Goal: Task Accomplishment & Management: Use online tool/utility

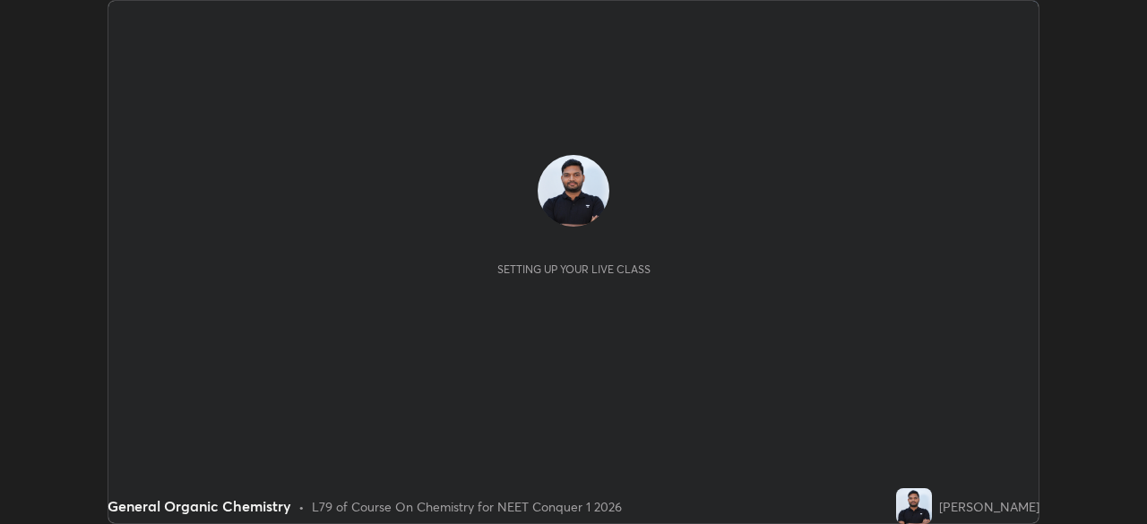
scroll to position [524, 1146]
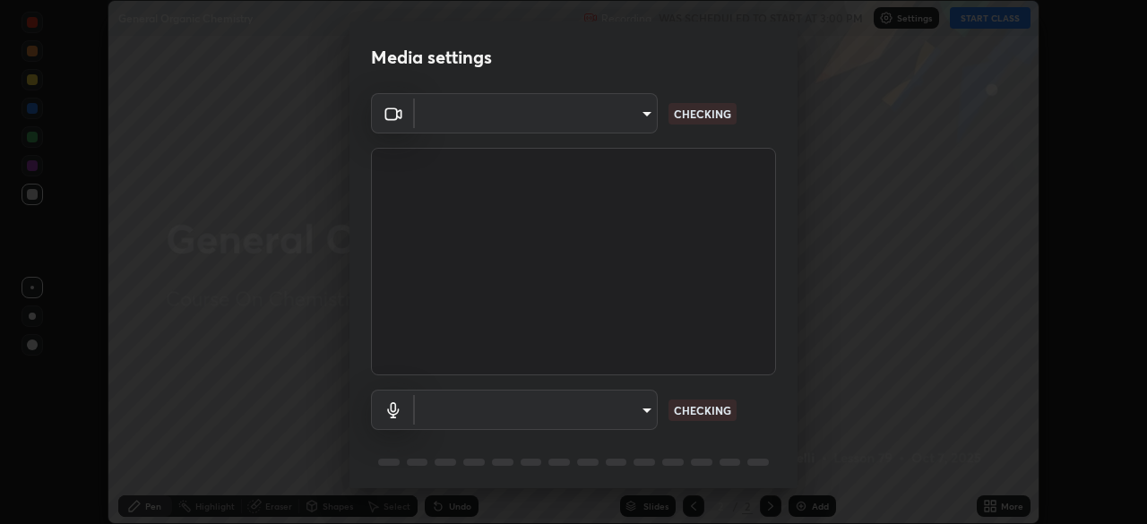
type input "a97fe649ed4a88d7ef5d38079454aeebd16fbf944be20ae45e8d4d96c2936521"
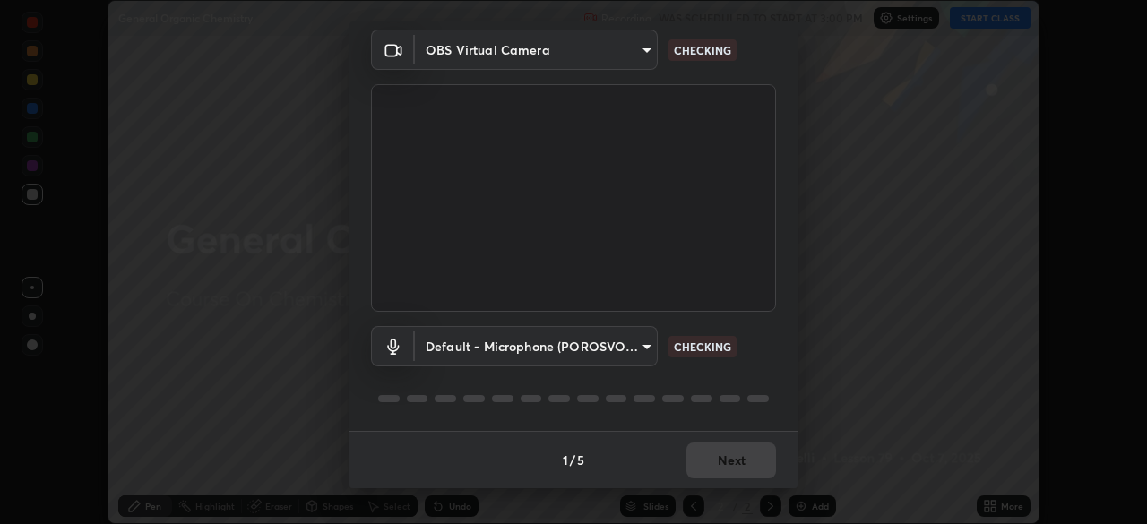
click at [641, 343] on body "Erase all General Organic Chemistry Recording WAS SCHEDULED TO START AT 3:00 PM…" at bounding box center [573, 262] width 1147 height 524
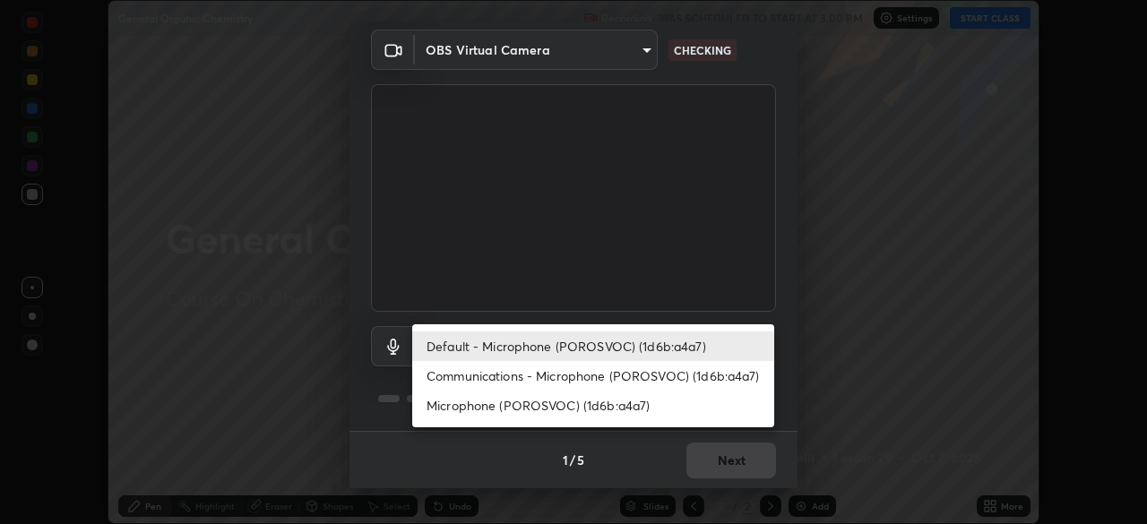
click at [585, 374] on li "Communications - Microphone (POROSVOC) (1d6b:a4a7)" at bounding box center [593, 376] width 362 height 30
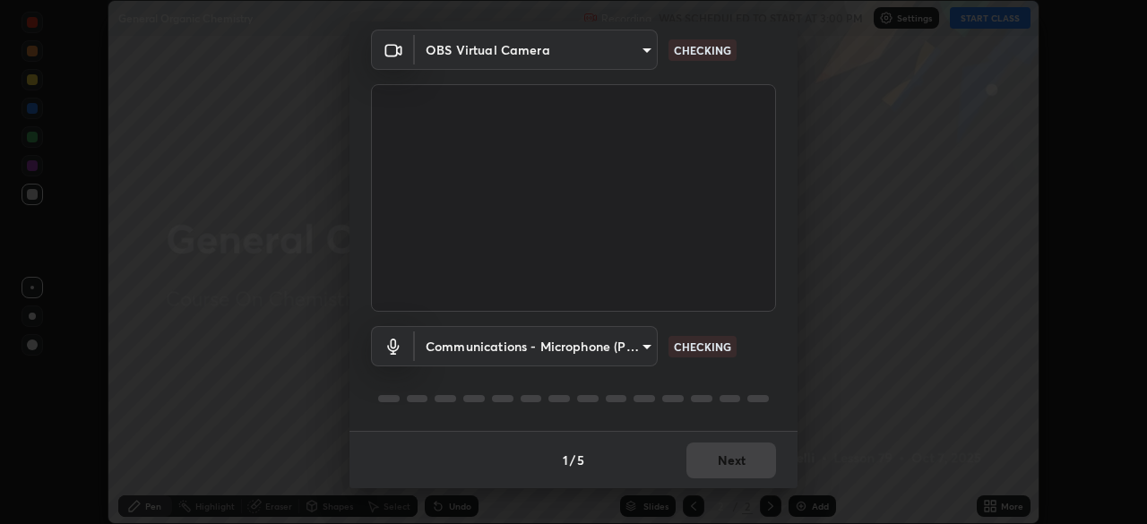
click at [581, 343] on body "Erase all General Organic Chemistry Recording WAS SCHEDULED TO START AT 3:00 PM…" at bounding box center [573, 262] width 1147 height 524
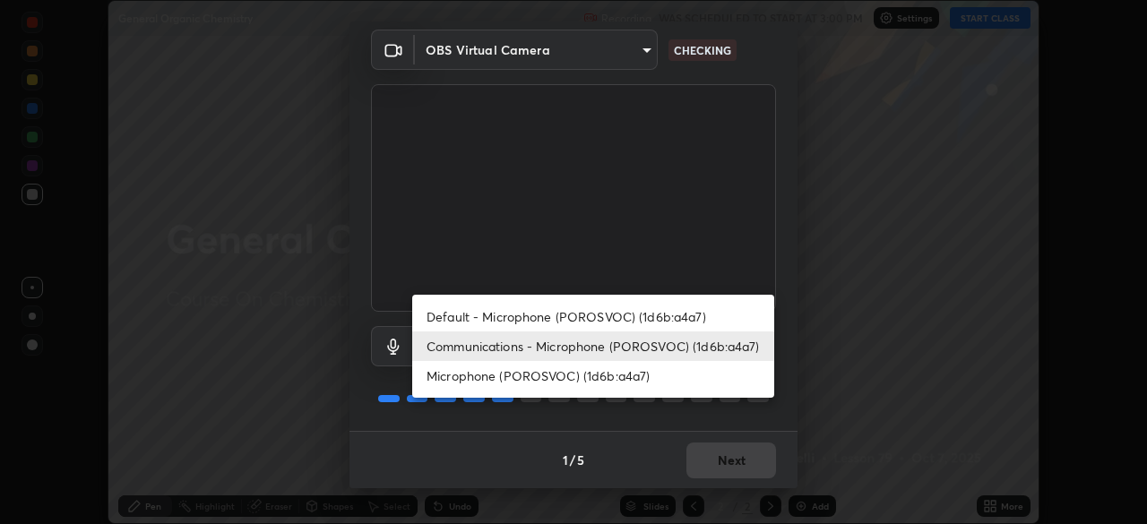
click at [557, 310] on li "Default - Microphone (POROSVOC) (1d6b:a4a7)" at bounding box center [593, 317] width 362 height 30
type input "default"
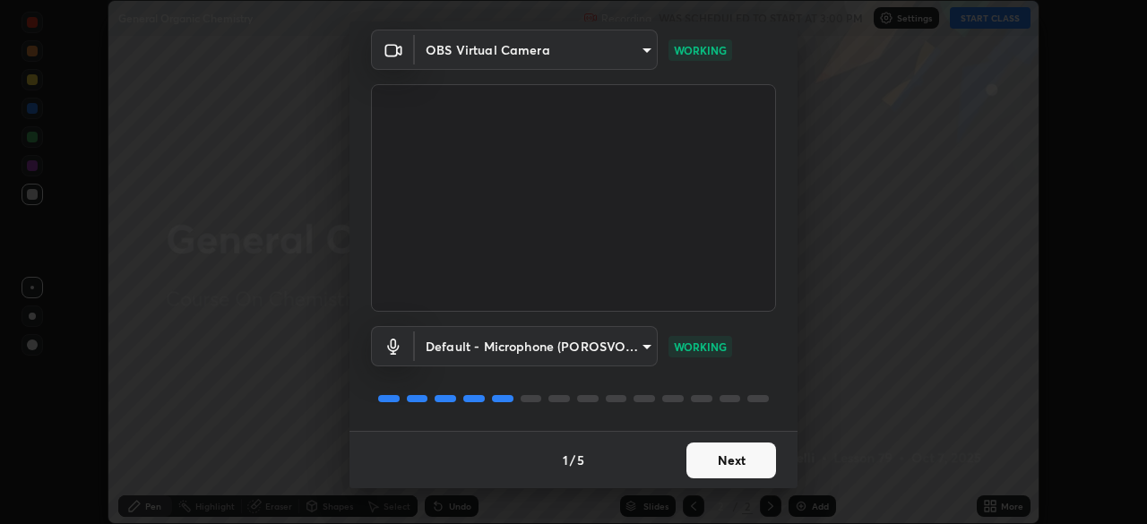
click at [730, 454] on button "Next" at bounding box center [732, 461] width 90 height 36
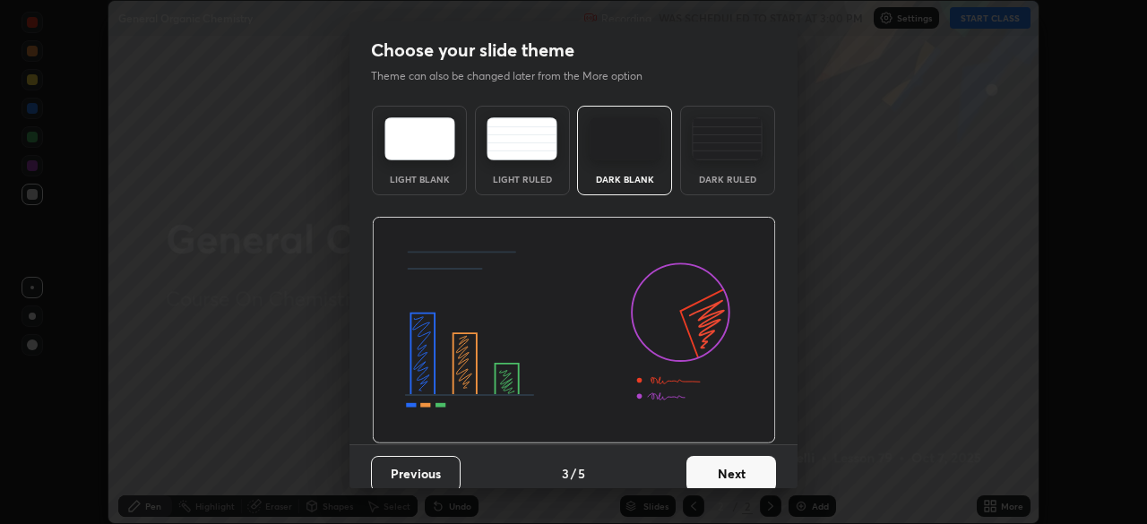
click at [741, 464] on button "Next" at bounding box center [732, 474] width 90 height 36
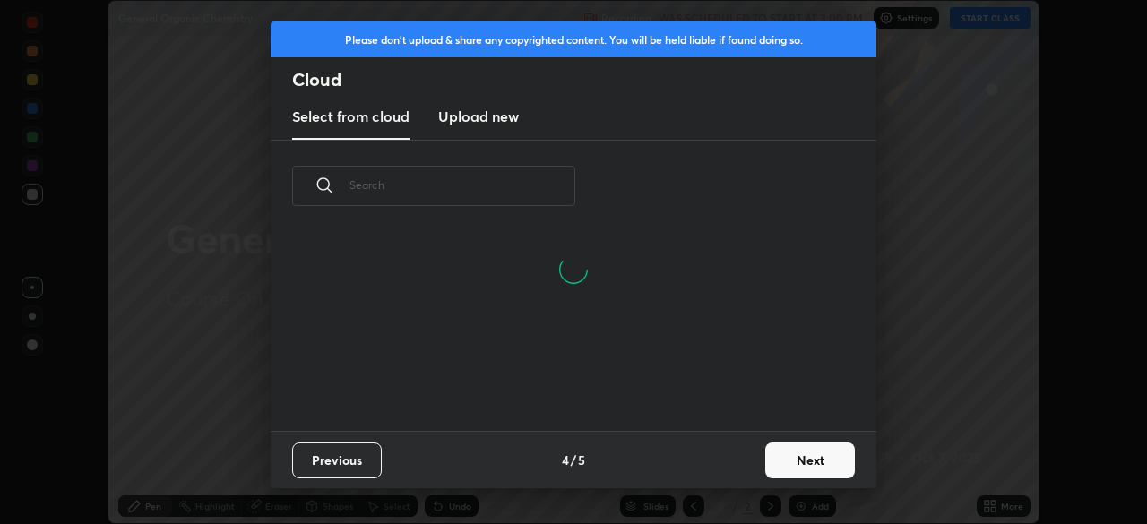
click at [811, 458] on button "Next" at bounding box center [810, 461] width 90 height 36
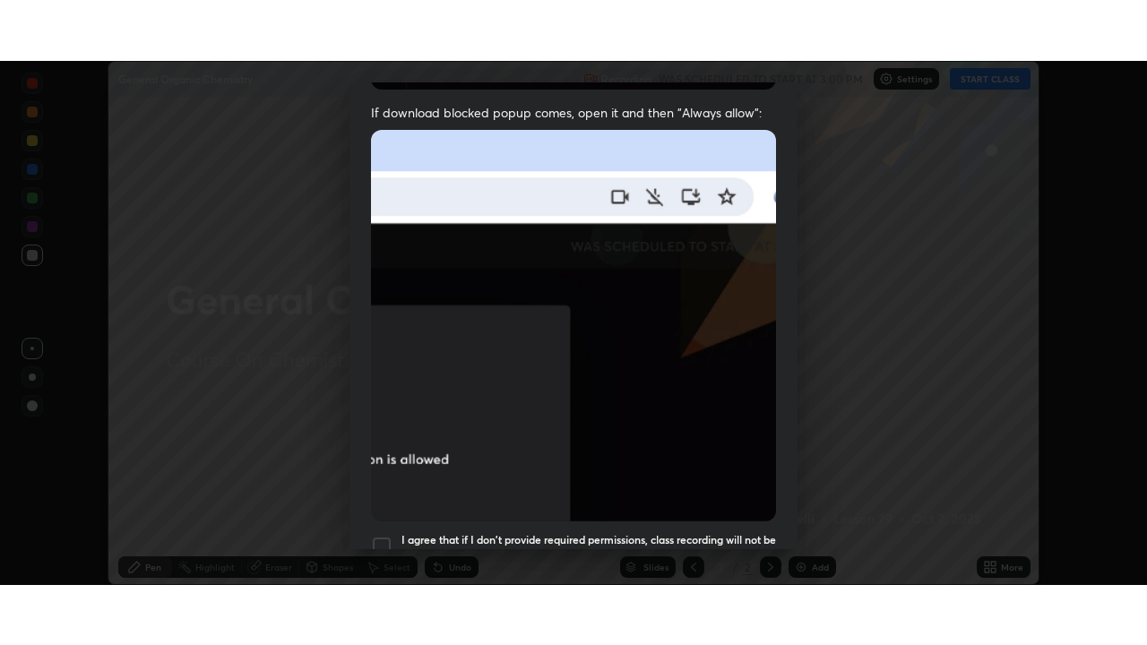
scroll to position [429, 0]
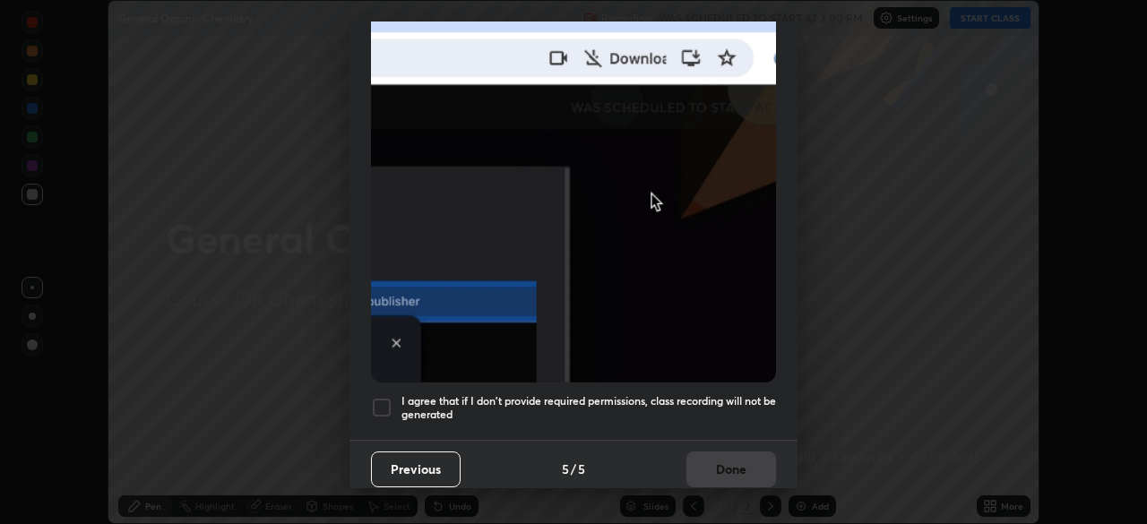
click at [381, 402] on div at bounding box center [382, 408] width 22 height 22
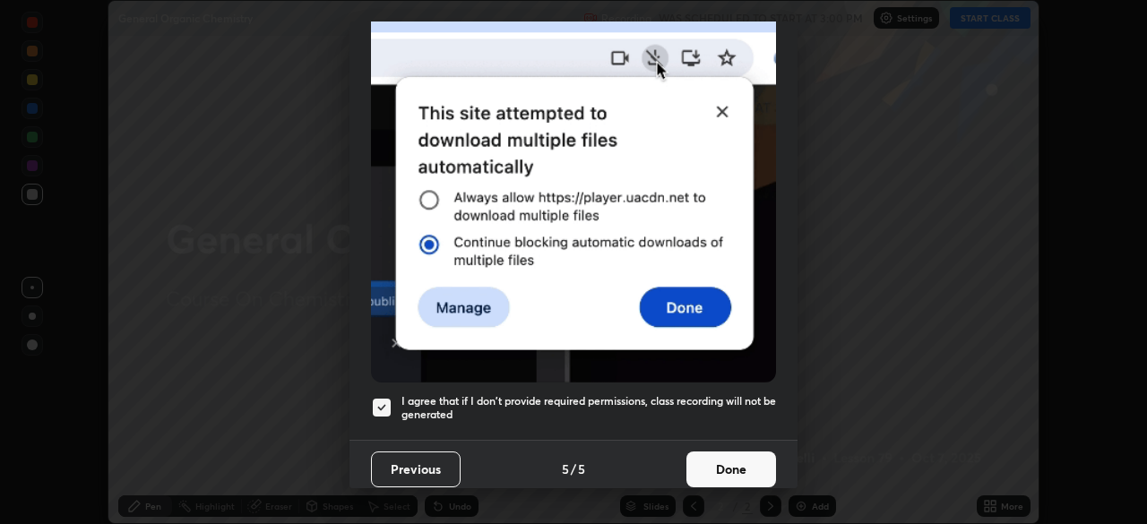
click at [722, 458] on button "Done" at bounding box center [732, 470] width 90 height 36
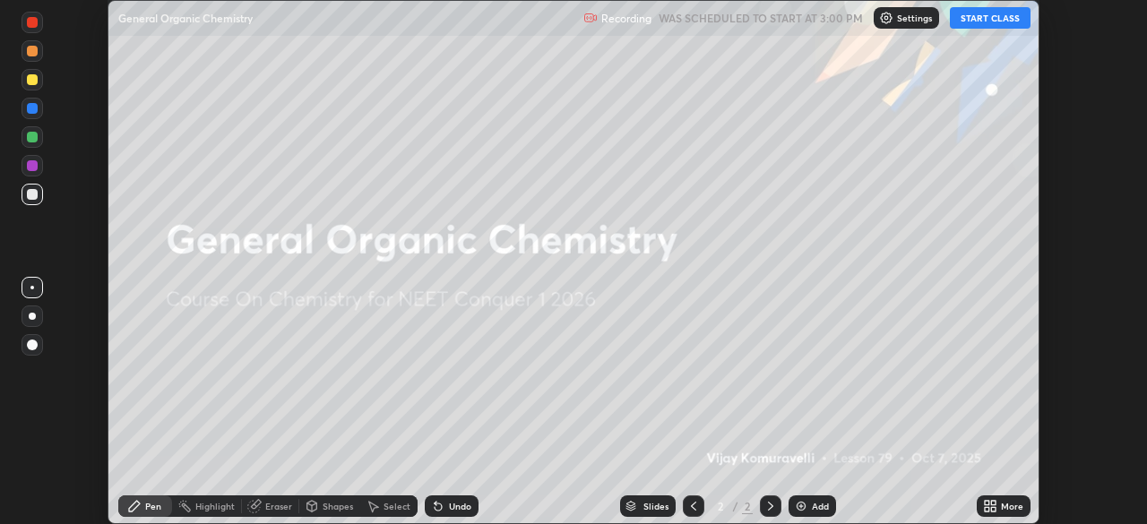
click at [982, 19] on button "START CLASS" at bounding box center [990, 18] width 81 height 22
click at [988, 504] on icon at bounding box center [987, 503] width 4 height 4
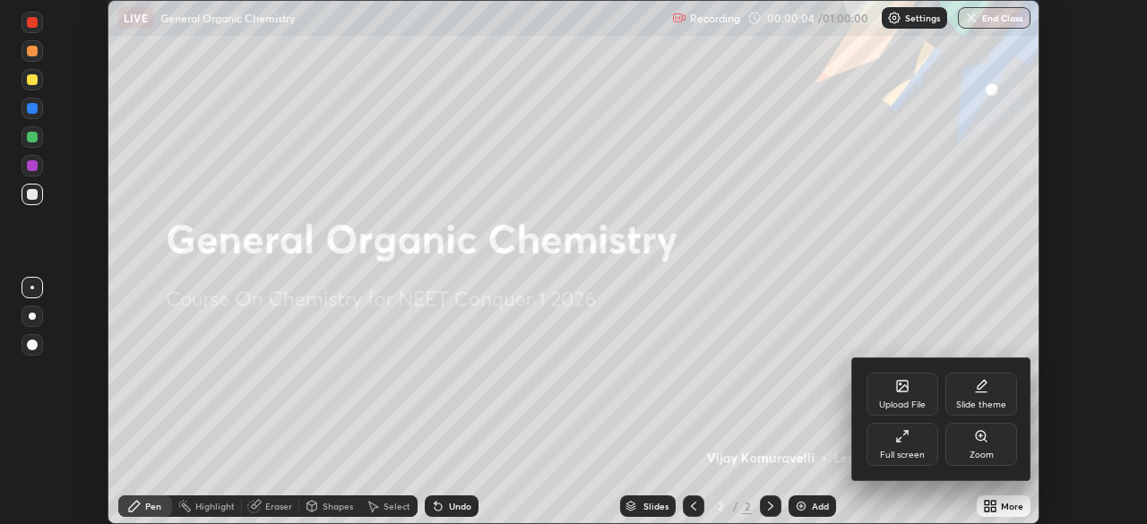
click at [909, 439] on icon at bounding box center [902, 436] width 14 height 14
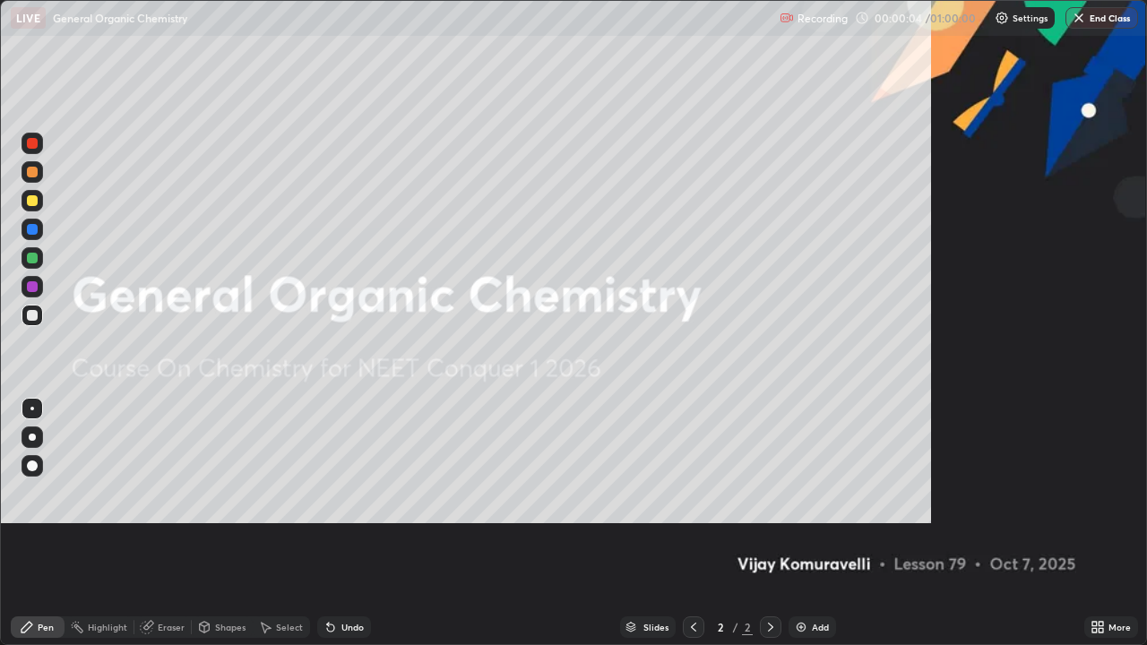
scroll to position [645, 1147]
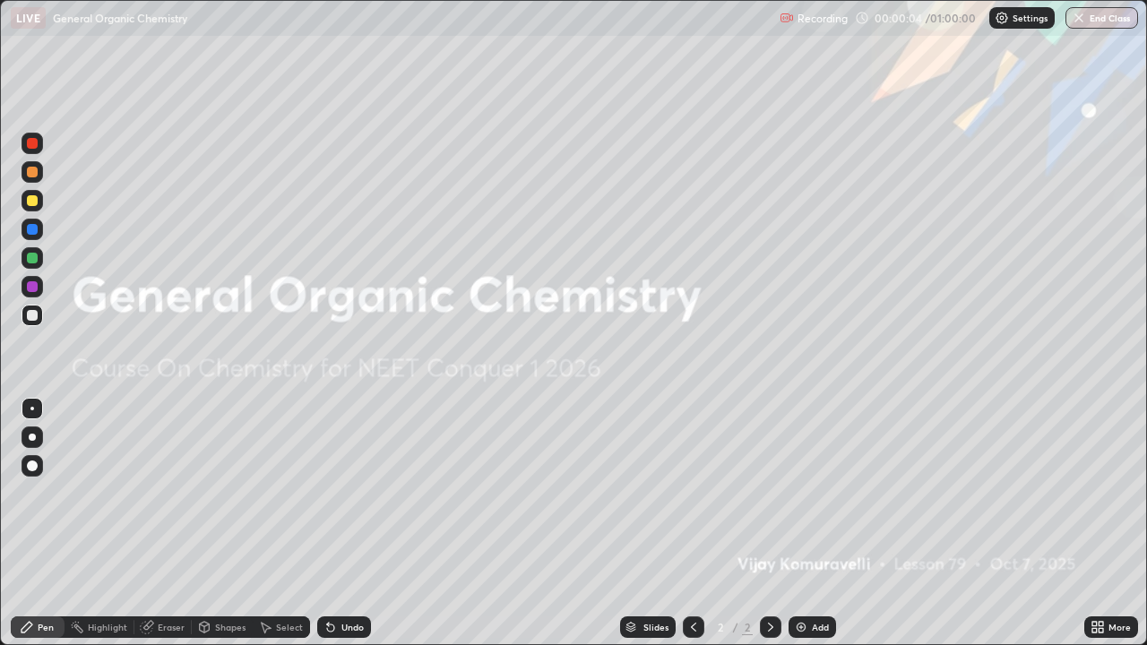
click at [809, 523] on div "Add" at bounding box center [812, 628] width 47 height 22
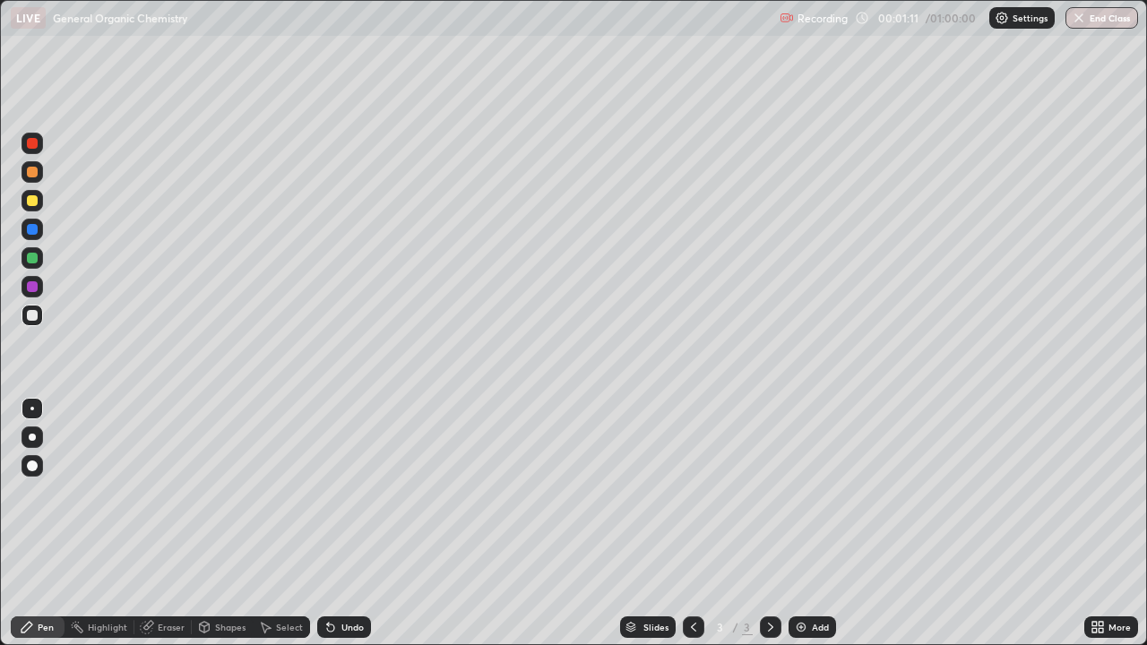
click at [29, 202] on div at bounding box center [32, 200] width 11 height 11
click at [352, 523] on div "Undo" at bounding box center [352, 627] width 22 height 9
click at [29, 315] on div at bounding box center [32, 315] width 11 height 11
click at [30, 203] on div at bounding box center [32, 200] width 11 height 11
click at [36, 316] on div at bounding box center [32, 315] width 11 height 11
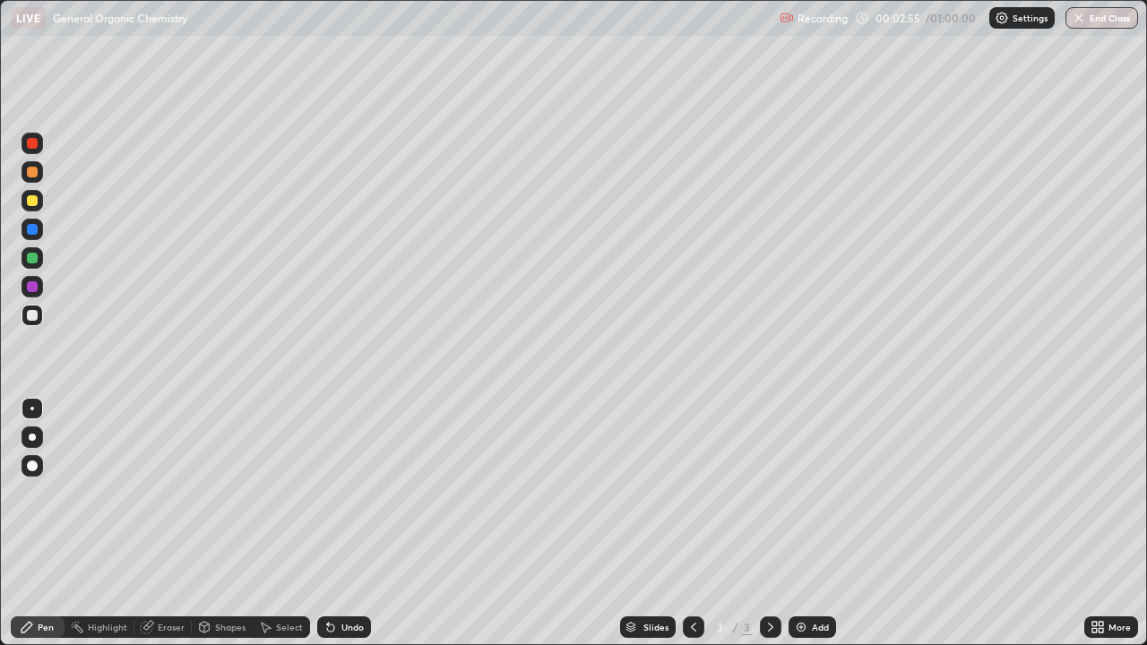
click at [39, 200] on div at bounding box center [33, 201] width 22 height 22
click at [37, 318] on div at bounding box center [32, 315] width 11 height 11
click at [29, 202] on div at bounding box center [32, 200] width 11 height 11
click at [39, 319] on div at bounding box center [33, 316] width 22 height 22
click at [30, 202] on div at bounding box center [32, 200] width 11 height 11
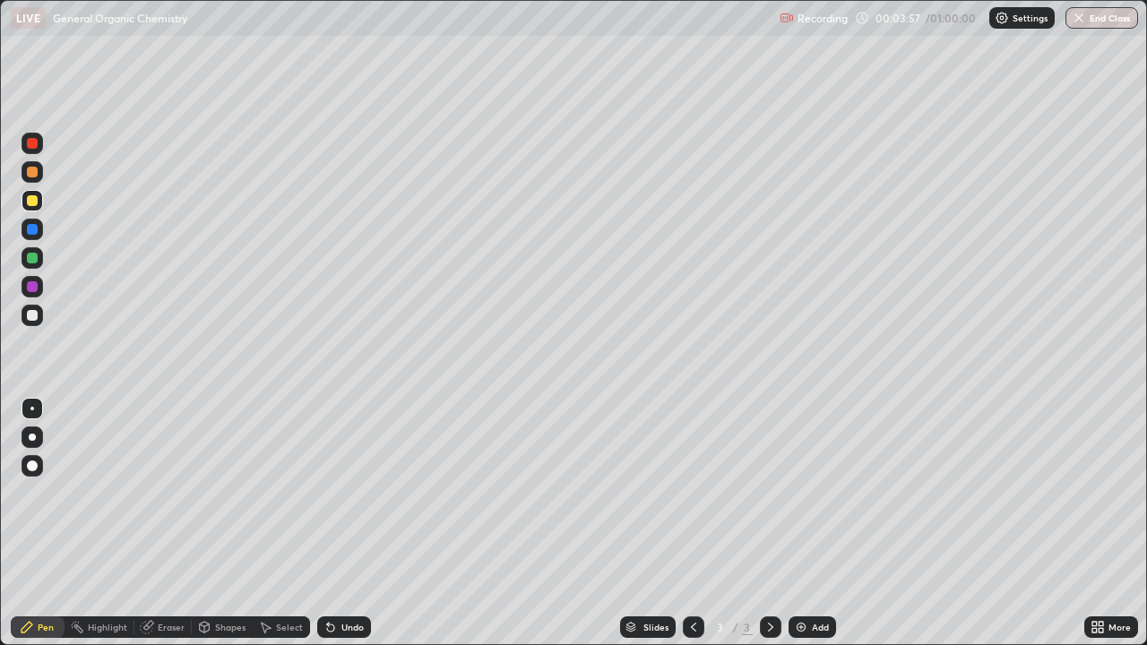
click at [33, 315] on div at bounding box center [32, 315] width 11 height 11
click at [39, 317] on div at bounding box center [33, 316] width 22 height 22
click at [35, 205] on div at bounding box center [32, 200] width 11 height 11
click at [339, 523] on div "Undo" at bounding box center [344, 628] width 54 height 22
click at [32, 322] on div at bounding box center [33, 316] width 22 height 22
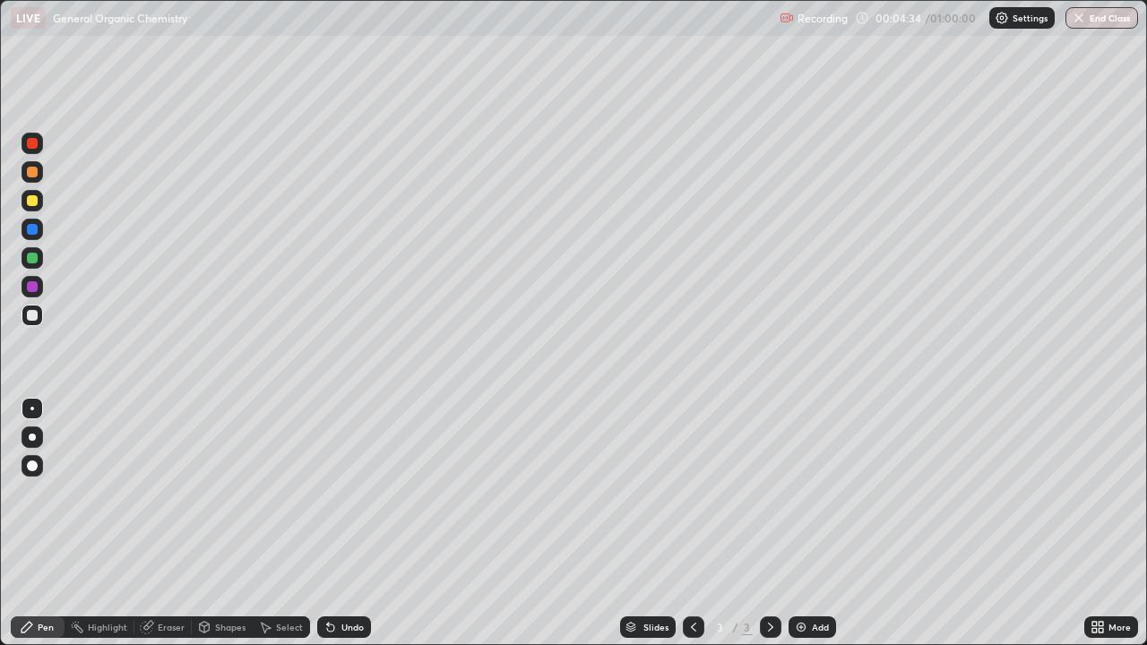
click at [341, 523] on div "Undo" at bounding box center [344, 628] width 54 height 22
click at [34, 204] on div at bounding box center [32, 200] width 11 height 11
click at [342, 523] on div "Undo" at bounding box center [352, 627] width 22 height 9
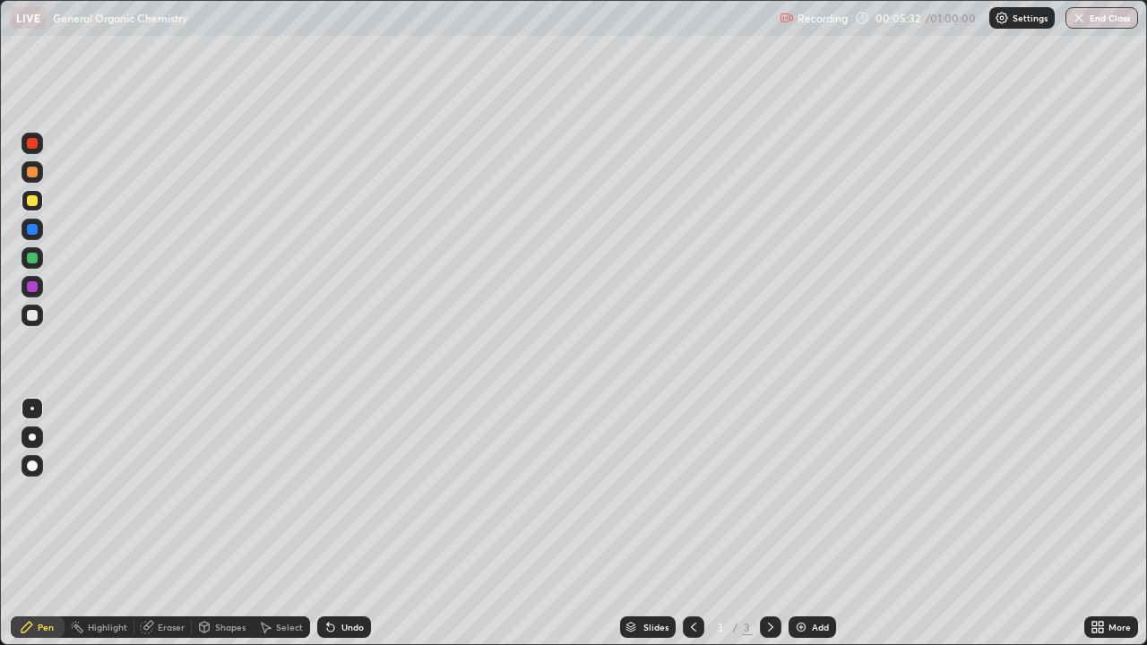
click at [342, 523] on div "Undo" at bounding box center [352, 627] width 22 height 9
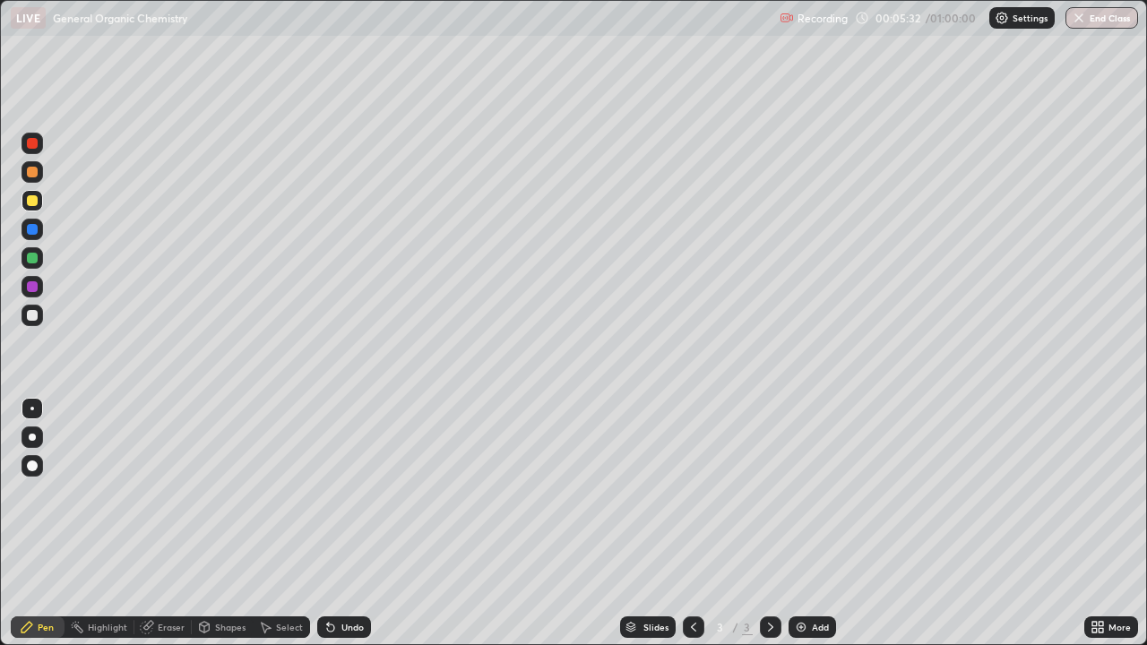
click at [342, 523] on div "Undo" at bounding box center [352, 627] width 22 height 9
click at [343, 523] on div "Undo" at bounding box center [344, 628] width 54 height 22
click at [347, 523] on div "Undo" at bounding box center [344, 628] width 54 height 22
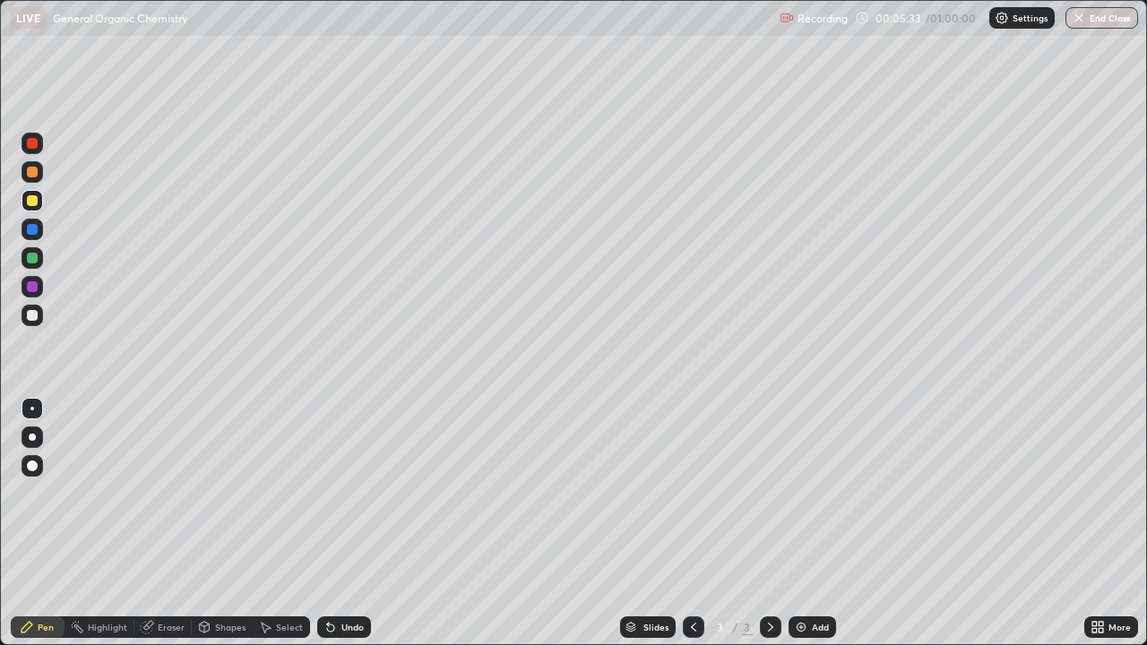
click at [347, 523] on div "Undo" at bounding box center [344, 628] width 54 height 22
click at [350, 523] on div "Undo" at bounding box center [352, 627] width 22 height 9
click at [353, 523] on div "Undo" at bounding box center [352, 627] width 22 height 9
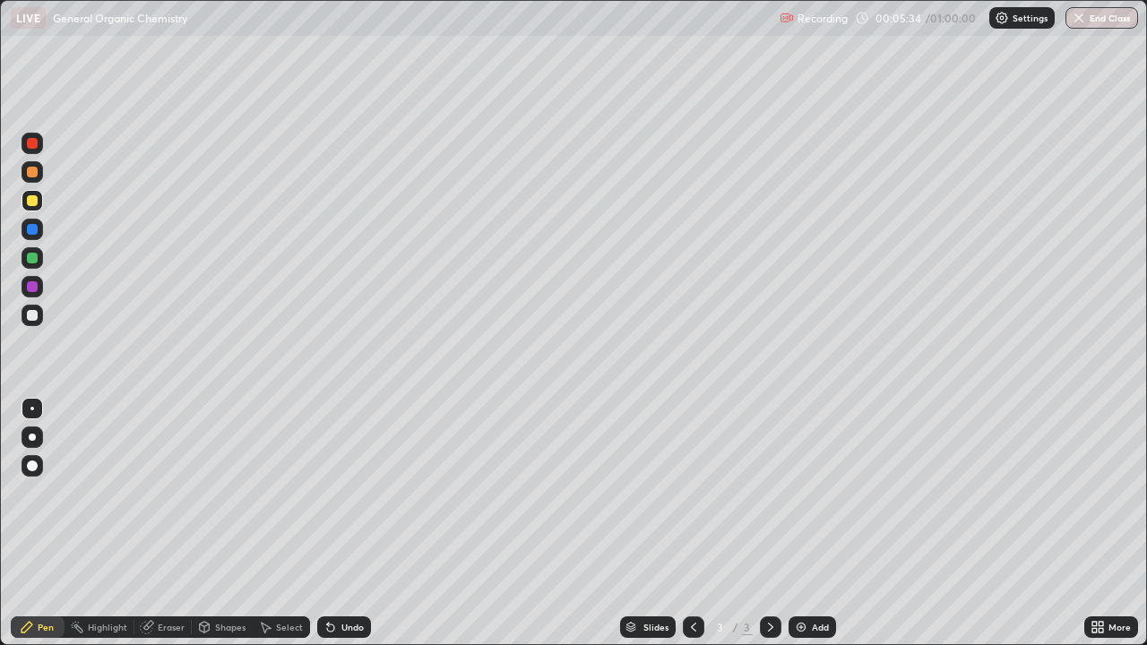
click at [353, 523] on div "Undo" at bounding box center [352, 627] width 22 height 9
click at [358, 523] on div "Undo" at bounding box center [352, 627] width 22 height 9
click at [355, 523] on div "Undo" at bounding box center [352, 627] width 22 height 9
click at [40, 317] on div at bounding box center [33, 316] width 22 height 22
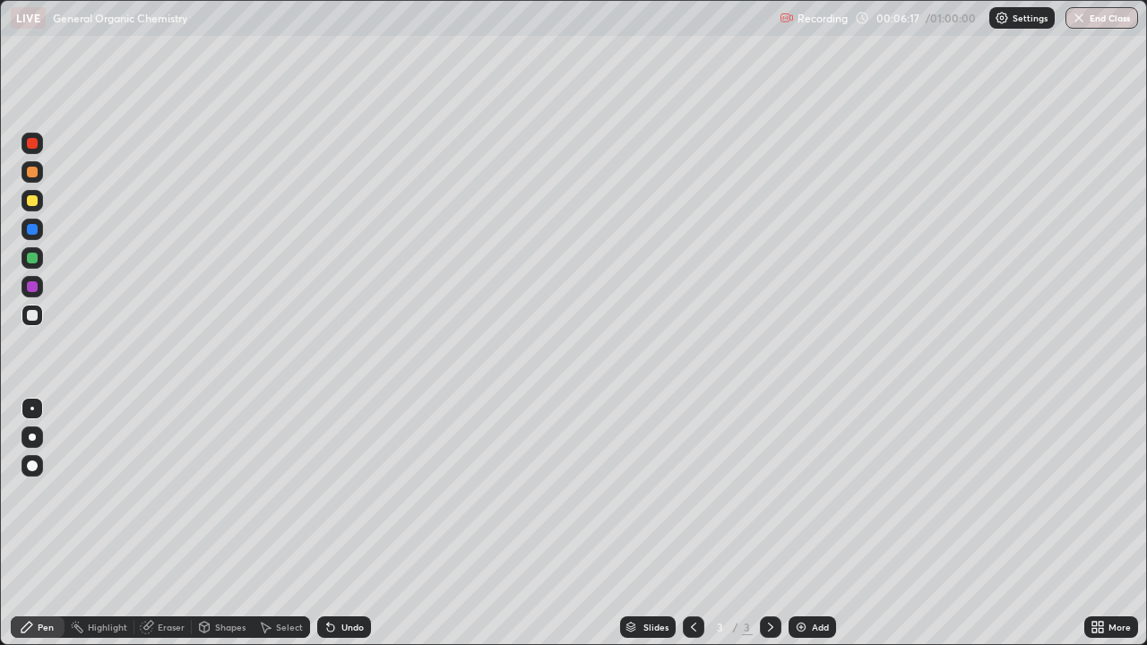
click at [33, 201] on div at bounding box center [32, 200] width 11 height 11
click at [341, 523] on div "Undo" at bounding box center [352, 627] width 22 height 9
click at [37, 314] on div at bounding box center [32, 315] width 11 height 11
click at [37, 200] on div at bounding box center [32, 200] width 11 height 11
click at [28, 314] on div at bounding box center [32, 315] width 11 height 11
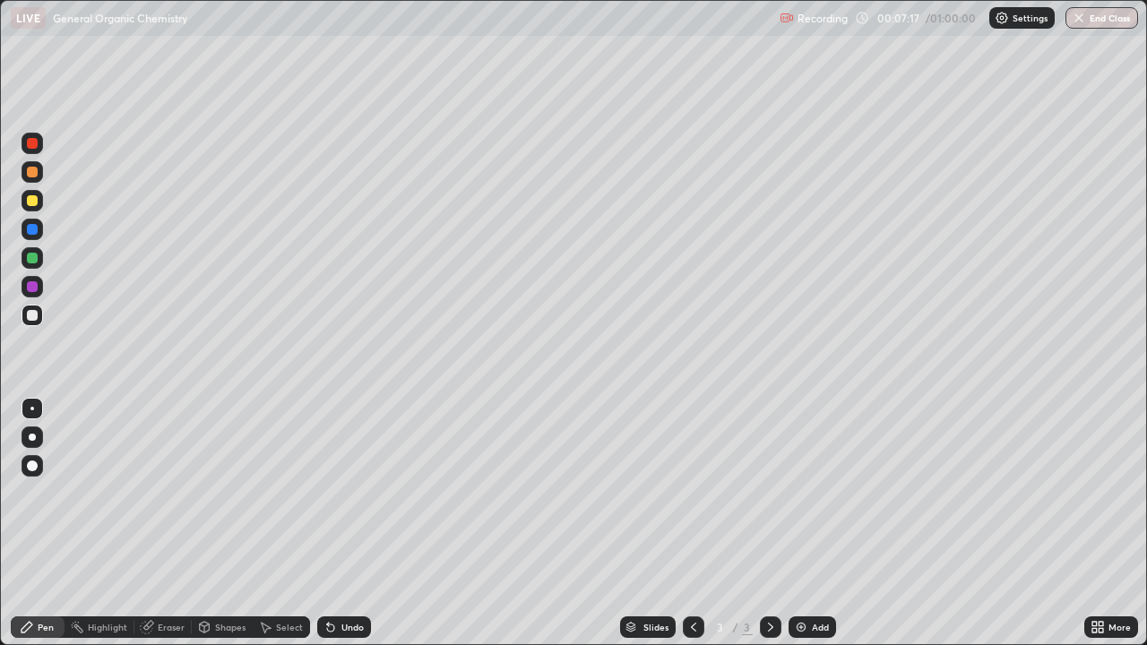
click at [42, 206] on div at bounding box center [33, 201] width 22 height 22
click at [32, 315] on div at bounding box center [32, 315] width 11 height 11
click at [28, 203] on div at bounding box center [32, 200] width 11 height 11
click at [39, 315] on div at bounding box center [33, 316] width 22 height 22
click at [40, 208] on div at bounding box center [33, 201] width 22 height 22
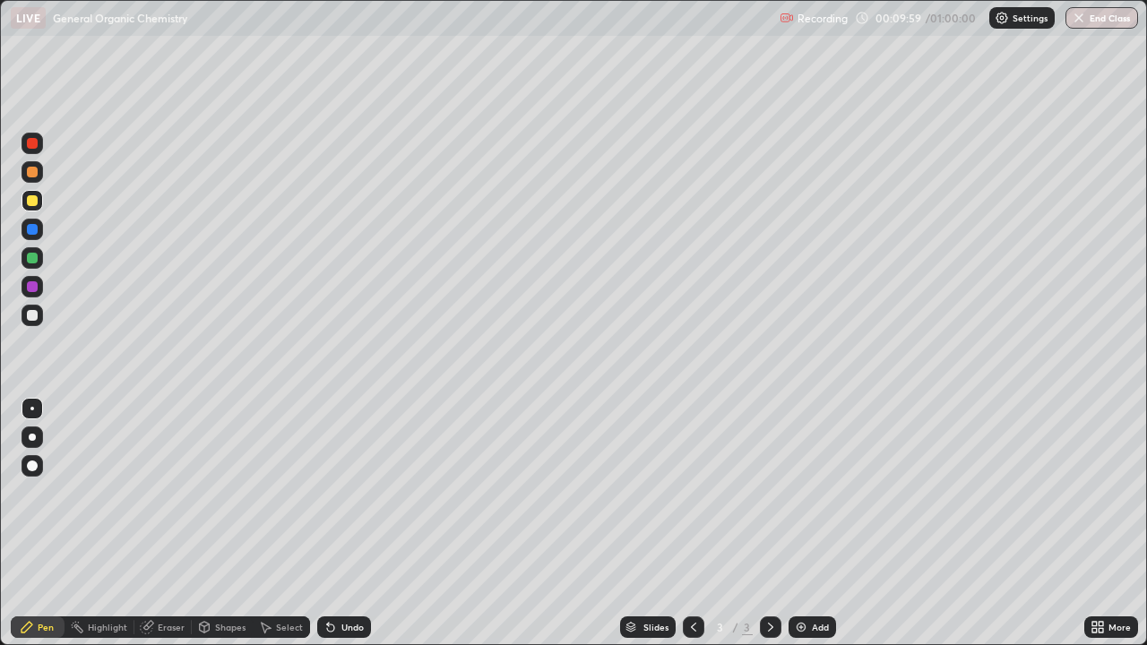
click at [32, 318] on div at bounding box center [32, 315] width 11 height 11
click at [35, 201] on div at bounding box center [32, 200] width 11 height 11
click at [30, 199] on div at bounding box center [32, 200] width 11 height 11
click at [32, 316] on div at bounding box center [32, 315] width 11 height 11
click at [341, 523] on div "Undo" at bounding box center [352, 627] width 22 height 9
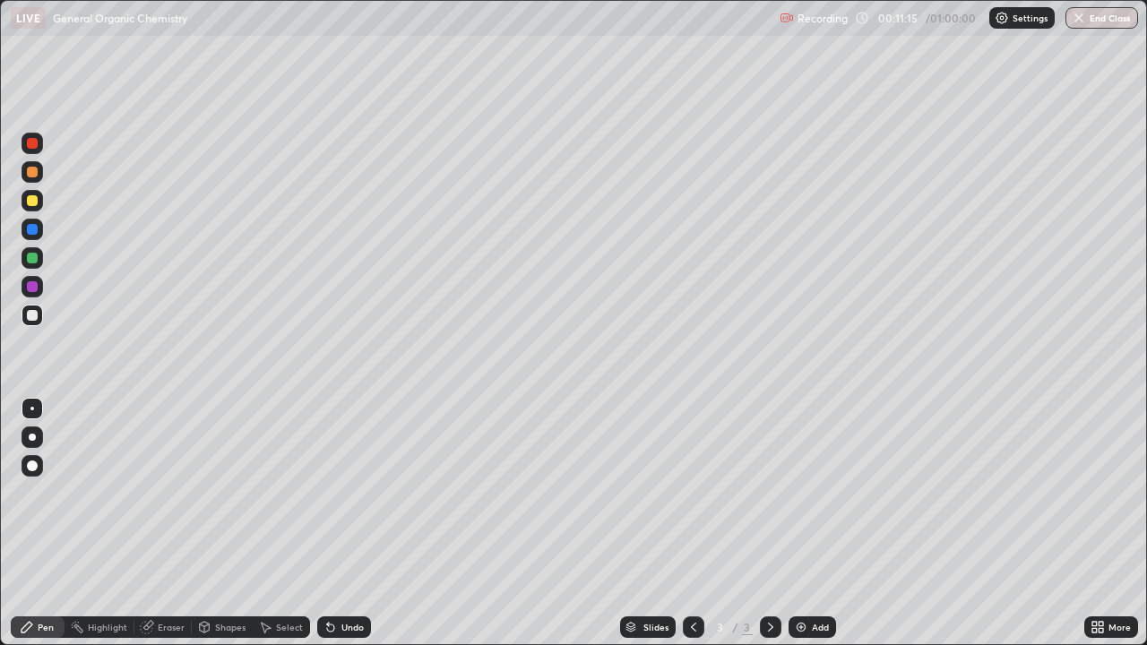
click at [343, 523] on div "Undo" at bounding box center [352, 627] width 22 height 9
click at [348, 523] on div "Undo" at bounding box center [352, 627] width 22 height 9
click at [32, 202] on div at bounding box center [32, 200] width 11 height 11
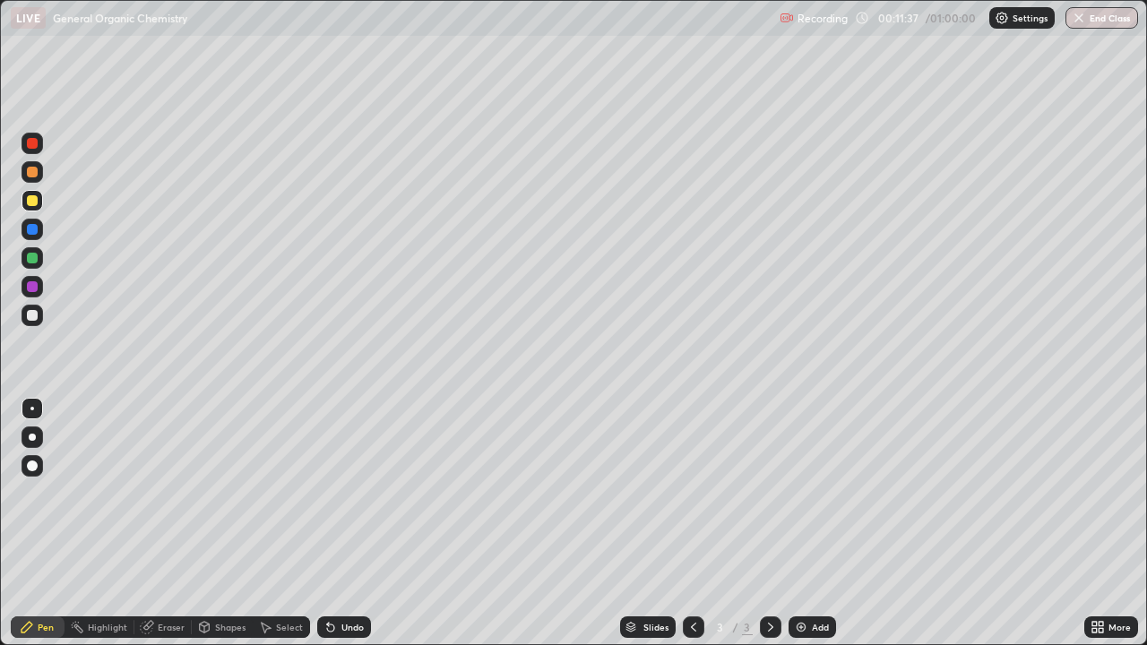
click at [984, 523] on div "Slides 3 / 3 Add" at bounding box center [727, 627] width 713 height 36
click at [1041, 523] on div "Slides 3 / 3 Add" at bounding box center [727, 627] width 713 height 36
click at [1006, 435] on button "Undo" at bounding box center [1012, 439] width 52 height 22
click at [34, 202] on div at bounding box center [32, 200] width 11 height 11
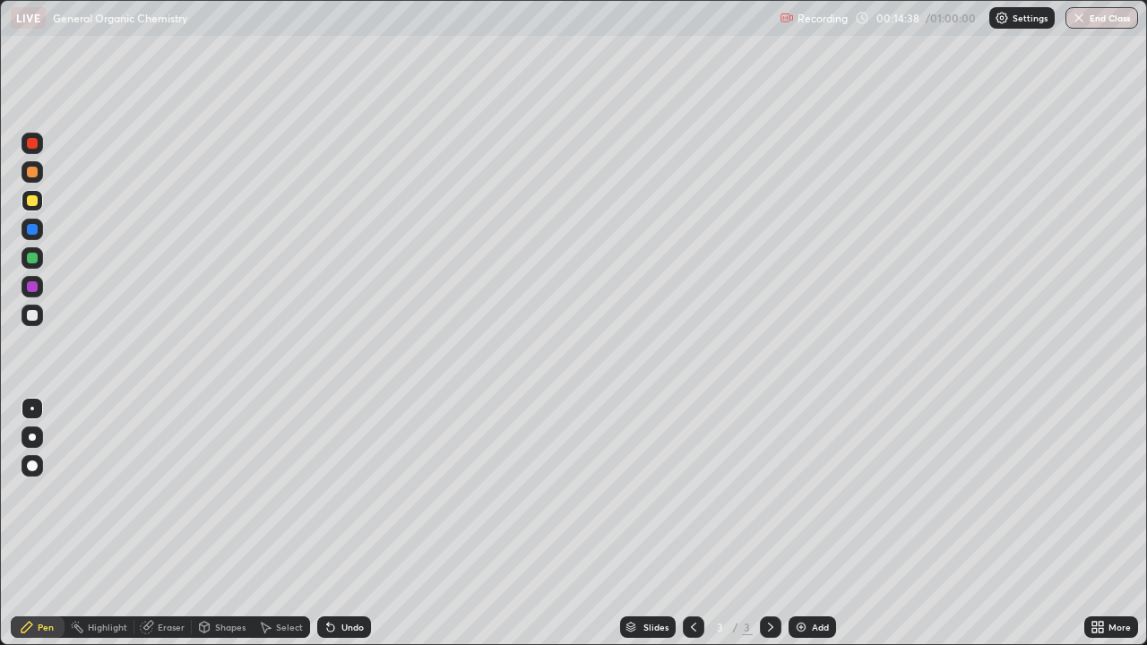
click at [803, 523] on img at bounding box center [801, 627] width 14 height 14
click at [34, 200] on div at bounding box center [32, 200] width 11 height 11
click at [35, 316] on div at bounding box center [32, 315] width 11 height 11
click at [352, 523] on div "Undo" at bounding box center [352, 627] width 22 height 9
click at [30, 196] on div at bounding box center [32, 200] width 11 height 11
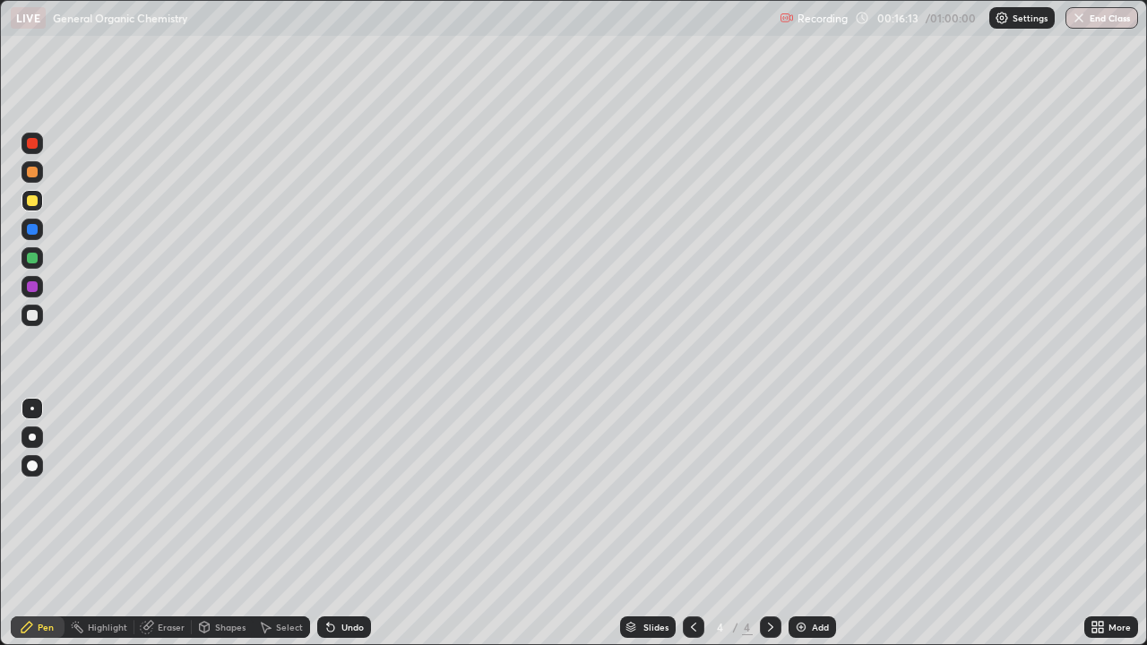
click at [353, 523] on div "Undo" at bounding box center [344, 628] width 54 height 22
click at [359, 523] on div "Undo" at bounding box center [344, 628] width 54 height 22
click at [36, 316] on div at bounding box center [32, 315] width 11 height 11
click at [162, 523] on div "Eraser" at bounding box center [171, 627] width 27 height 9
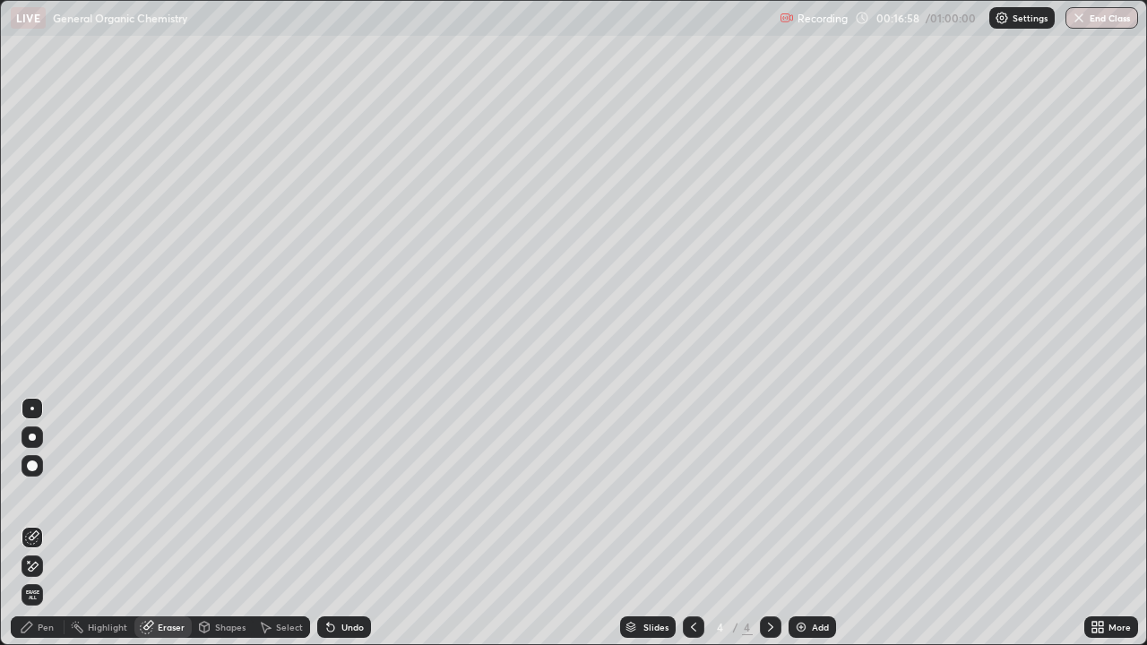
click at [343, 523] on div "Undo" at bounding box center [344, 628] width 54 height 22
click at [350, 523] on div "Undo" at bounding box center [344, 628] width 54 height 22
click at [353, 523] on div "Undo" at bounding box center [352, 627] width 22 height 9
click at [351, 523] on div "Undo" at bounding box center [352, 627] width 22 height 9
click at [352, 523] on div "Undo" at bounding box center [352, 627] width 22 height 9
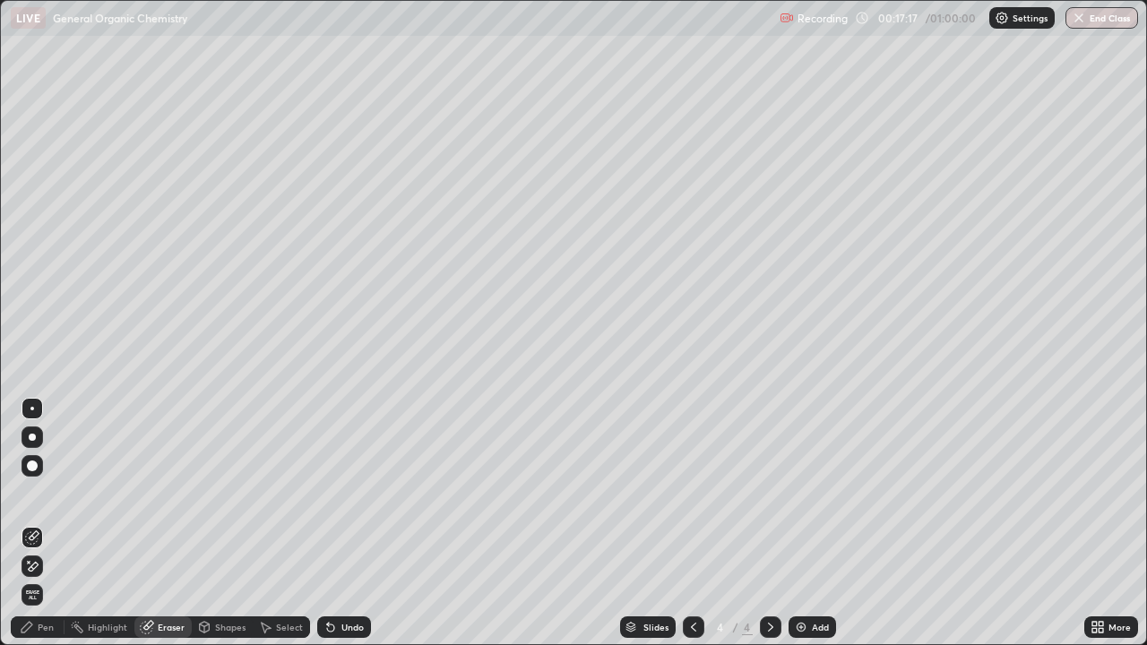
click at [353, 523] on div "Undo" at bounding box center [344, 628] width 54 height 22
click at [352, 523] on div "Undo" at bounding box center [344, 628] width 54 height 22
click at [350, 523] on div "Undo" at bounding box center [344, 628] width 54 height 22
click at [349, 523] on div "Undo" at bounding box center [344, 628] width 54 height 22
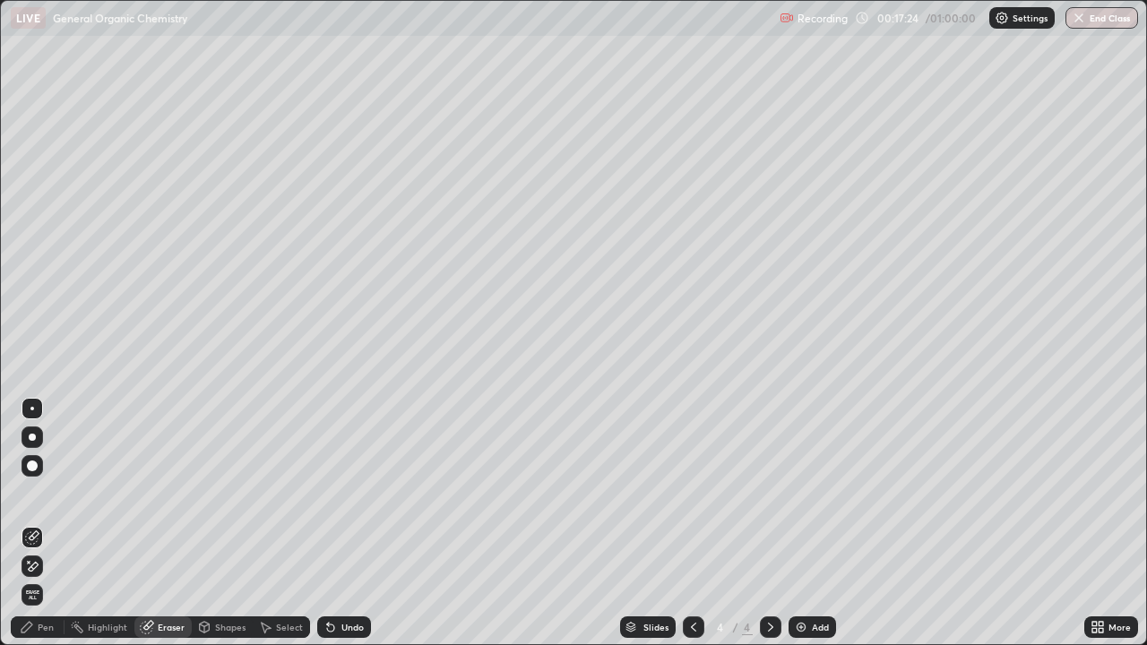
click at [43, 523] on div "Pen" at bounding box center [38, 628] width 54 height 22
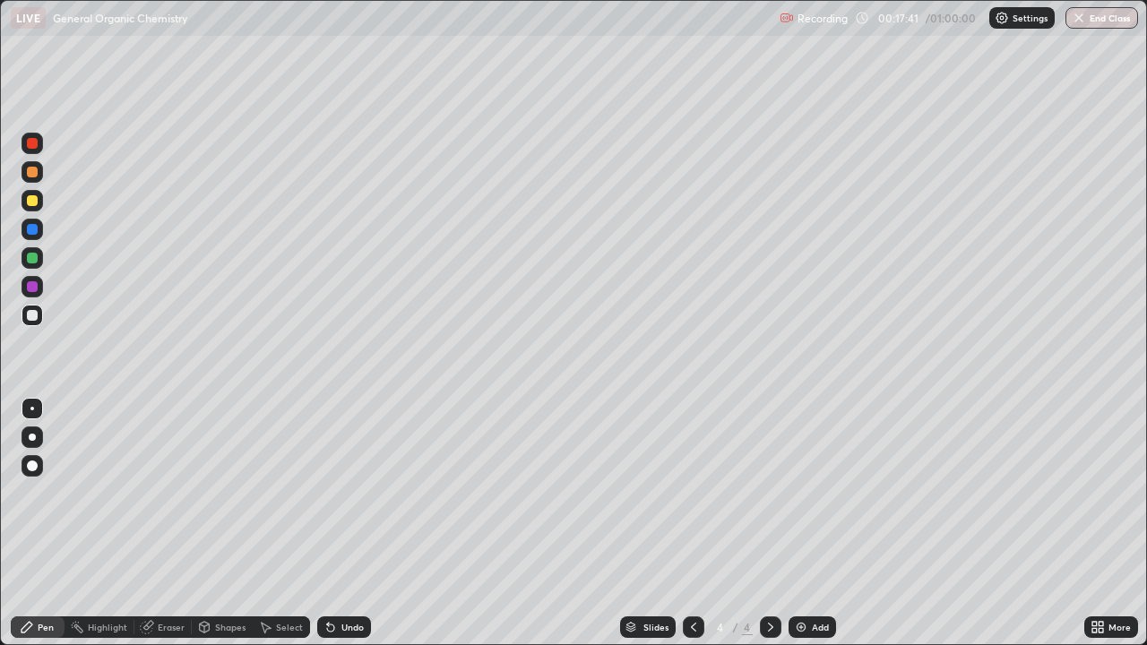
click at [41, 207] on div at bounding box center [33, 201] width 22 height 22
click at [36, 316] on div at bounding box center [32, 315] width 11 height 11
click at [34, 205] on div at bounding box center [32, 200] width 11 height 11
click at [799, 523] on img at bounding box center [801, 627] width 14 height 14
click at [39, 315] on div at bounding box center [33, 316] width 22 height 22
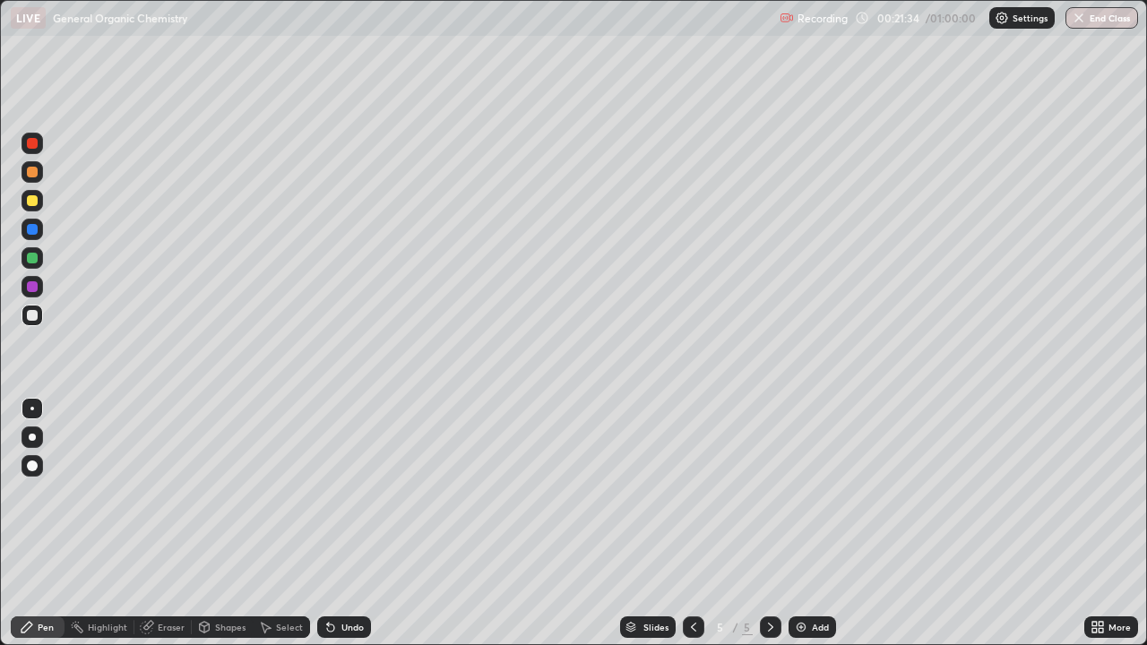
click at [40, 203] on div at bounding box center [33, 201] width 22 height 22
click at [35, 317] on div at bounding box center [32, 315] width 11 height 11
click at [350, 523] on div "Undo" at bounding box center [352, 627] width 22 height 9
click at [347, 523] on div "Undo" at bounding box center [352, 627] width 22 height 9
click at [35, 210] on div at bounding box center [33, 201] width 22 height 22
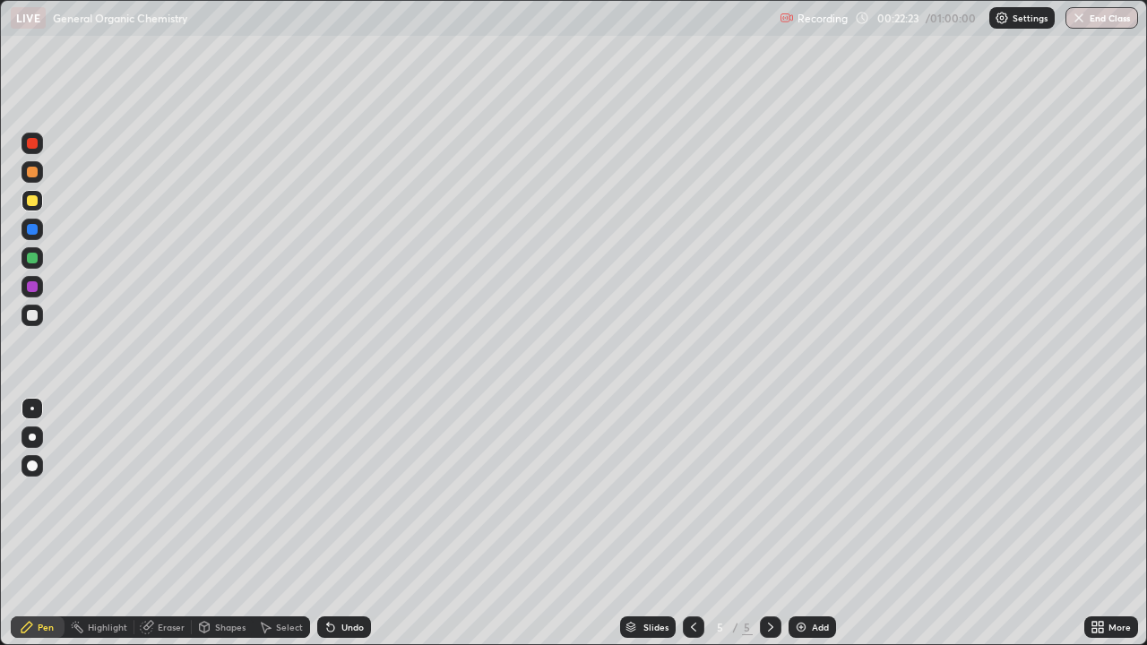
click at [340, 523] on div "Undo" at bounding box center [344, 628] width 54 height 22
click at [342, 523] on div "Undo" at bounding box center [352, 627] width 22 height 9
click at [345, 523] on div "Undo" at bounding box center [352, 627] width 22 height 9
click at [32, 316] on div at bounding box center [32, 315] width 11 height 11
click at [37, 202] on div at bounding box center [32, 200] width 11 height 11
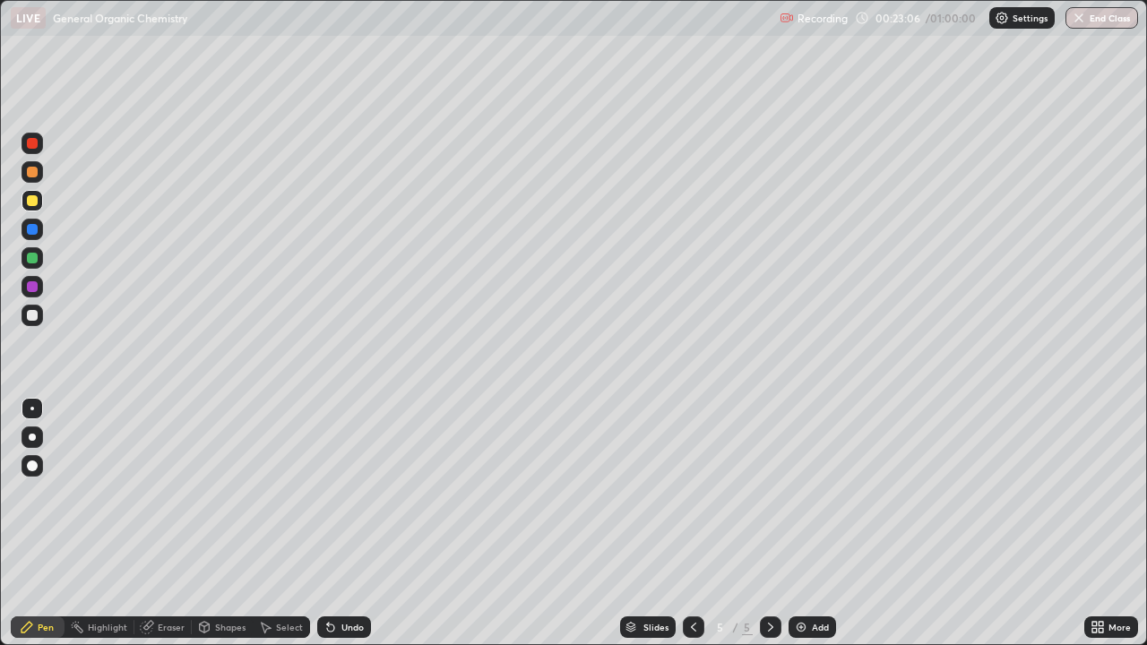
click at [30, 319] on div at bounding box center [32, 315] width 11 height 11
click at [31, 208] on div at bounding box center [33, 201] width 22 height 22
click at [35, 317] on div at bounding box center [32, 315] width 11 height 11
click at [354, 523] on div "Undo" at bounding box center [344, 628] width 54 height 22
click at [32, 203] on div at bounding box center [32, 200] width 11 height 11
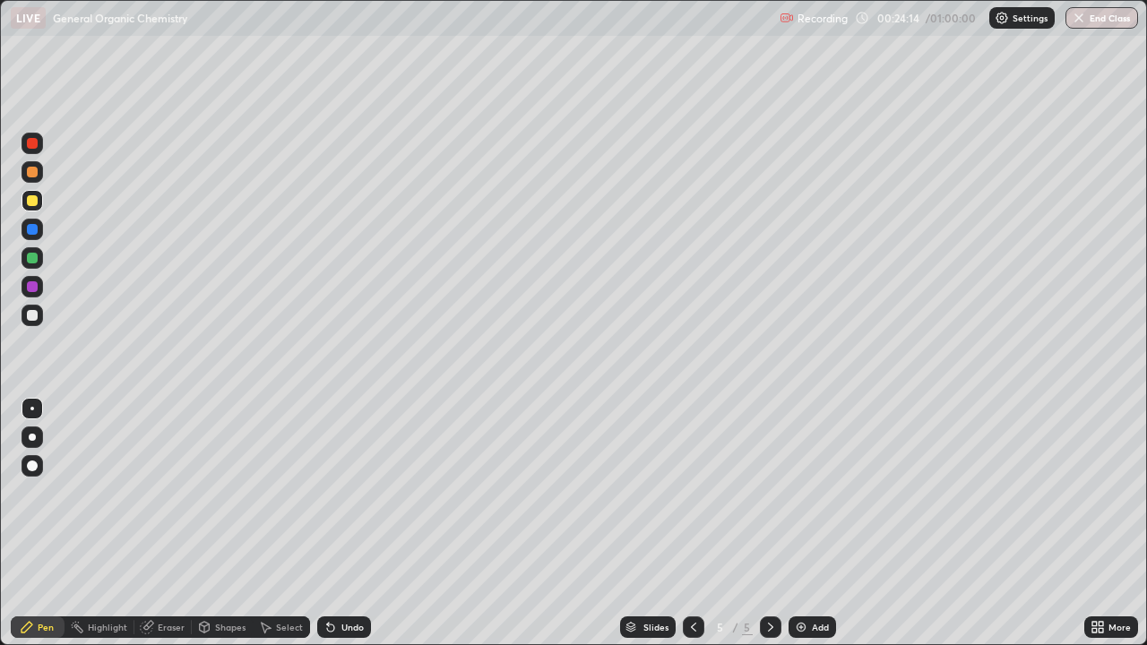
click at [212, 523] on div "Shapes" at bounding box center [222, 628] width 61 height 22
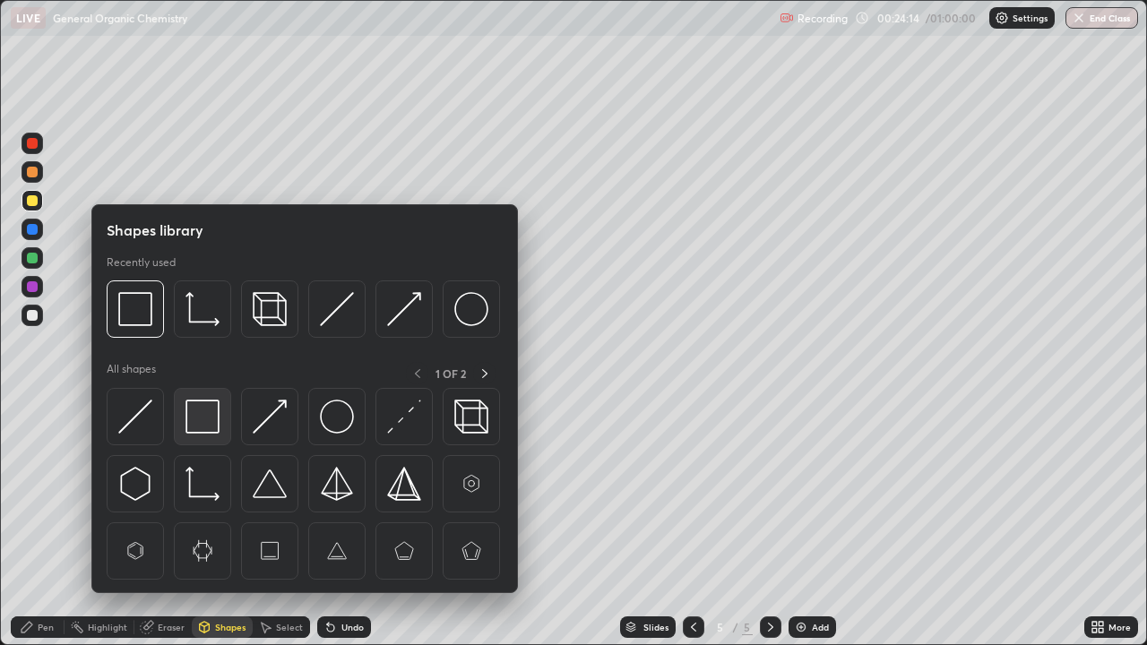
click at [191, 415] on img at bounding box center [203, 417] width 34 height 34
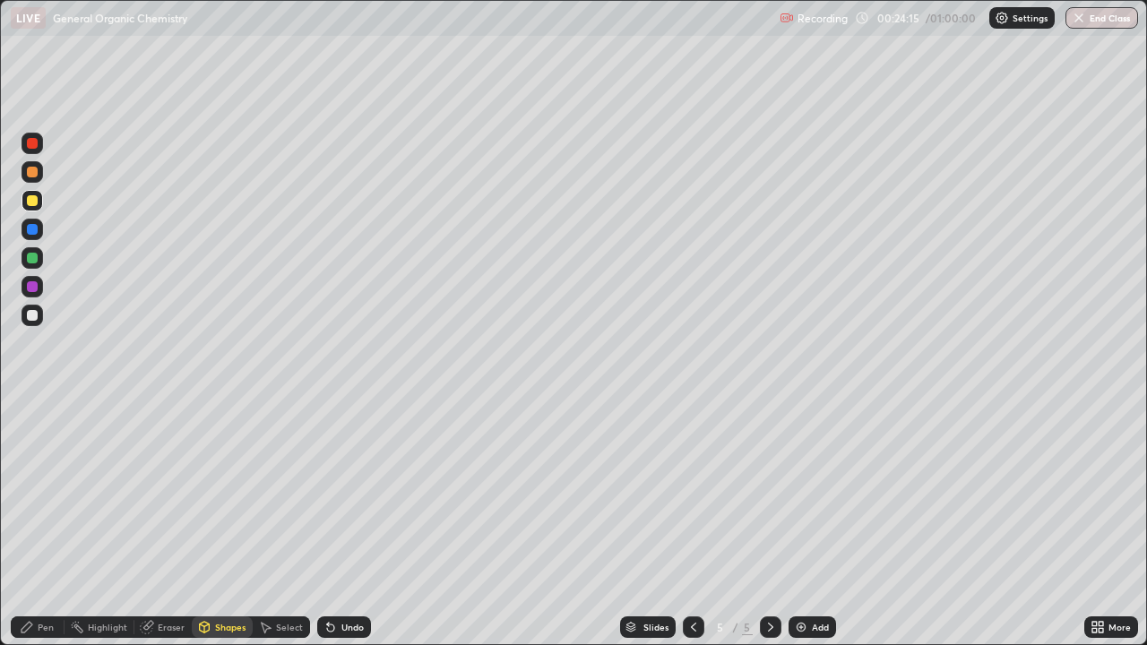
click at [32, 316] on div at bounding box center [32, 315] width 11 height 11
click at [328, 523] on icon at bounding box center [330, 628] width 7 height 7
click at [28, 523] on icon at bounding box center [27, 627] width 11 height 11
click at [35, 204] on div at bounding box center [32, 200] width 11 height 11
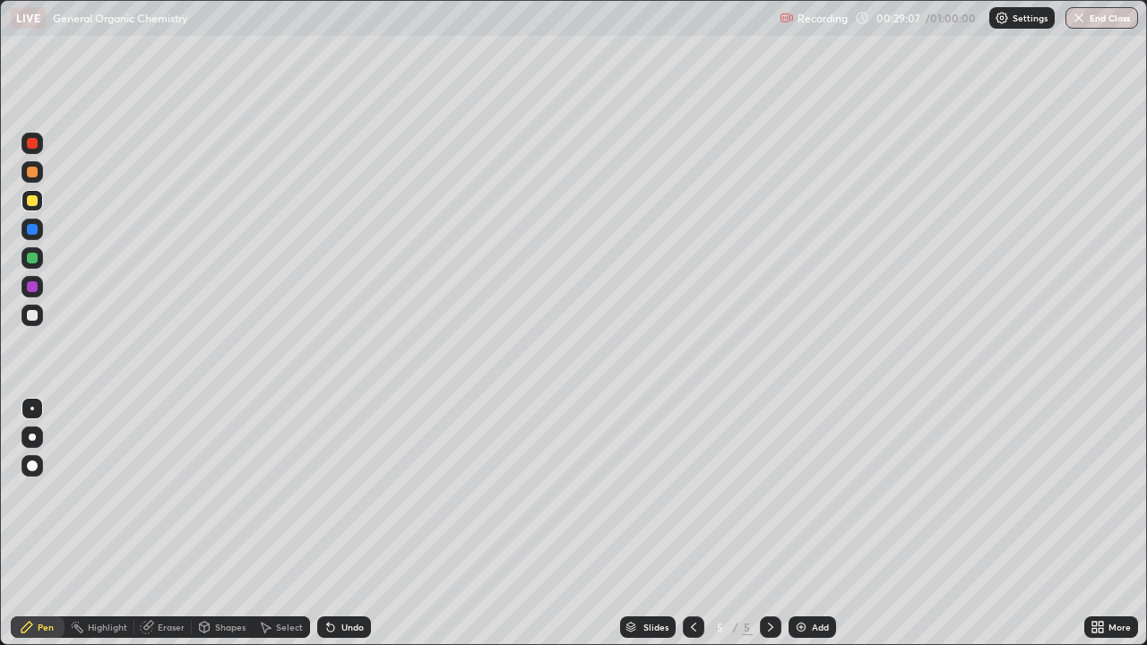
click at [344, 523] on div "Undo" at bounding box center [352, 627] width 22 height 9
click at [341, 523] on div "Undo" at bounding box center [352, 627] width 22 height 9
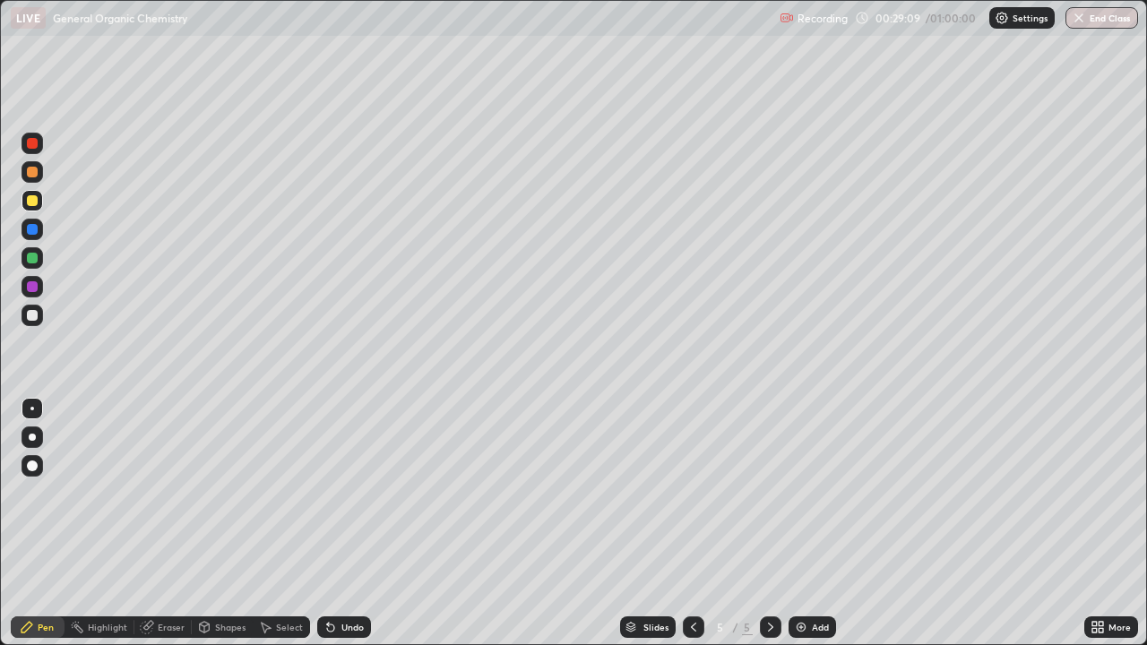
click at [341, 523] on div "Undo" at bounding box center [352, 627] width 22 height 9
click at [339, 523] on div "Undo" at bounding box center [344, 628] width 54 height 22
click at [347, 523] on div "Undo" at bounding box center [344, 628] width 54 height 22
click at [39, 317] on div at bounding box center [33, 316] width 22 height 22
click at [30, 200] on div at bounding box center [32, 200] width 11 height 11
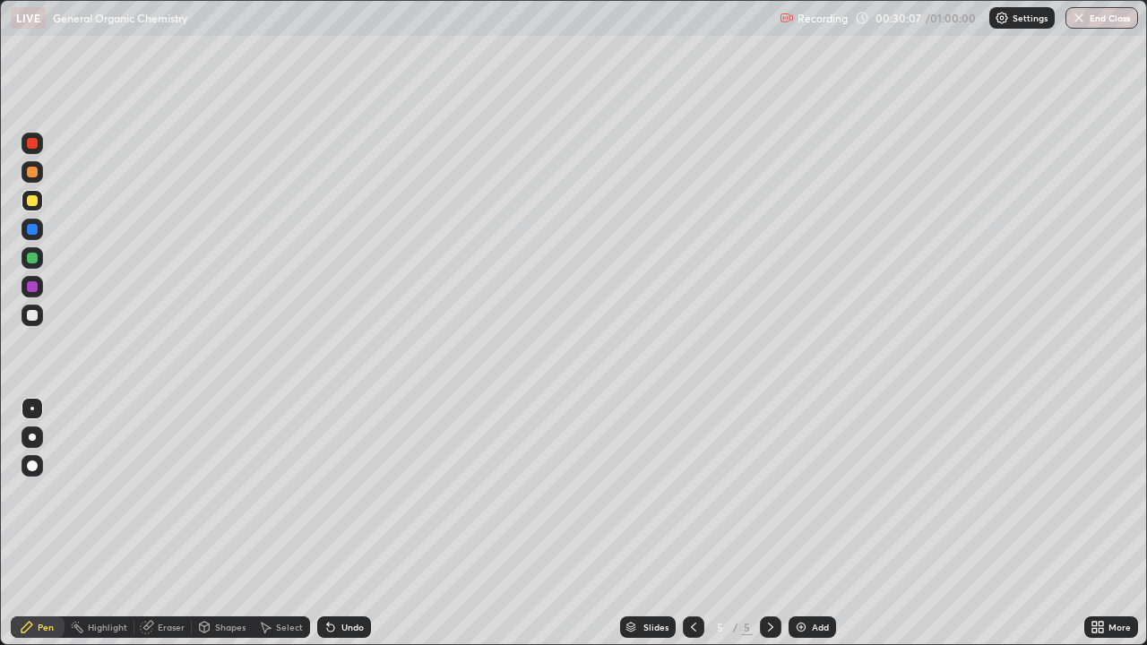
click at [33, 315] on div at bounding box center [32, 315] width 11 height 11
click at [33, 202] on div at bounding box center [32, 200] width 11 height 11
click at [34, 318] on div at bounding box center [32, 315] width 11 height 11
click at [812, 523] on div "Add" at bounding box center [820, 627] width 17 height 9
click at [34, 204] on div at bounding box center [32, 200] width 11 height 11
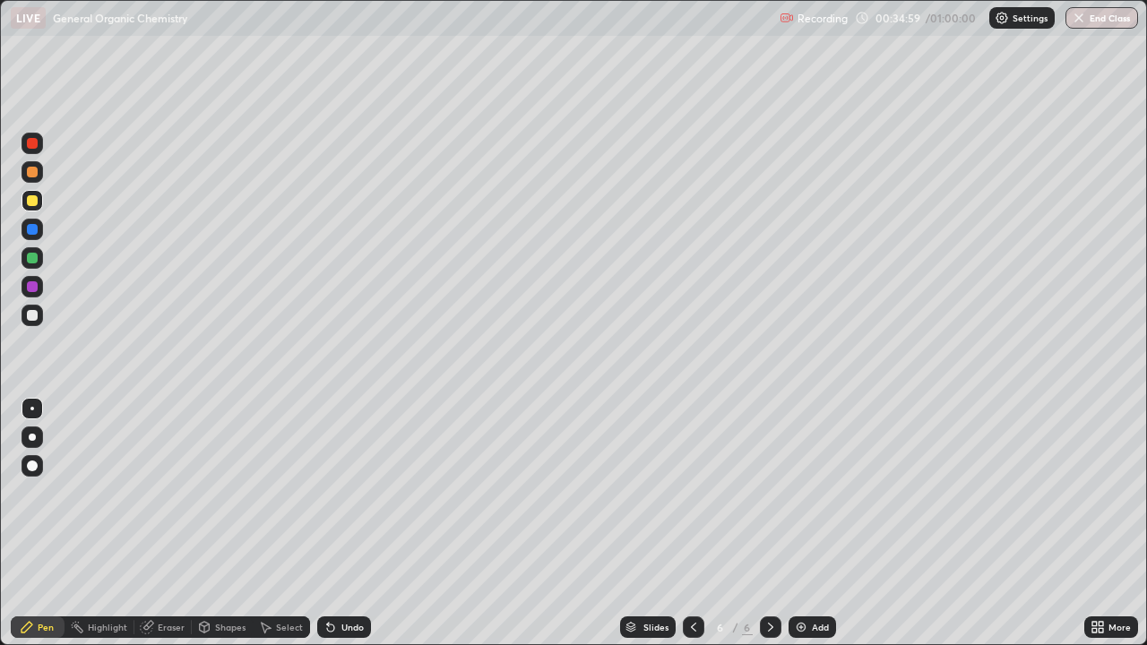
click at [32, 315] on div at bounding box center [32, 315] width 11 height 11
click at [35, 204] on div at bounding box center [32, 200] width 11 height 11
click at [33, 315] on div at bounding box center [32, 315] width 11 height 11
click at [30, 201] on div at bounding box center [32, 200] width 11 height 11
click at [30, 322] on div at bounding box center [33, 316] width 22 height 22
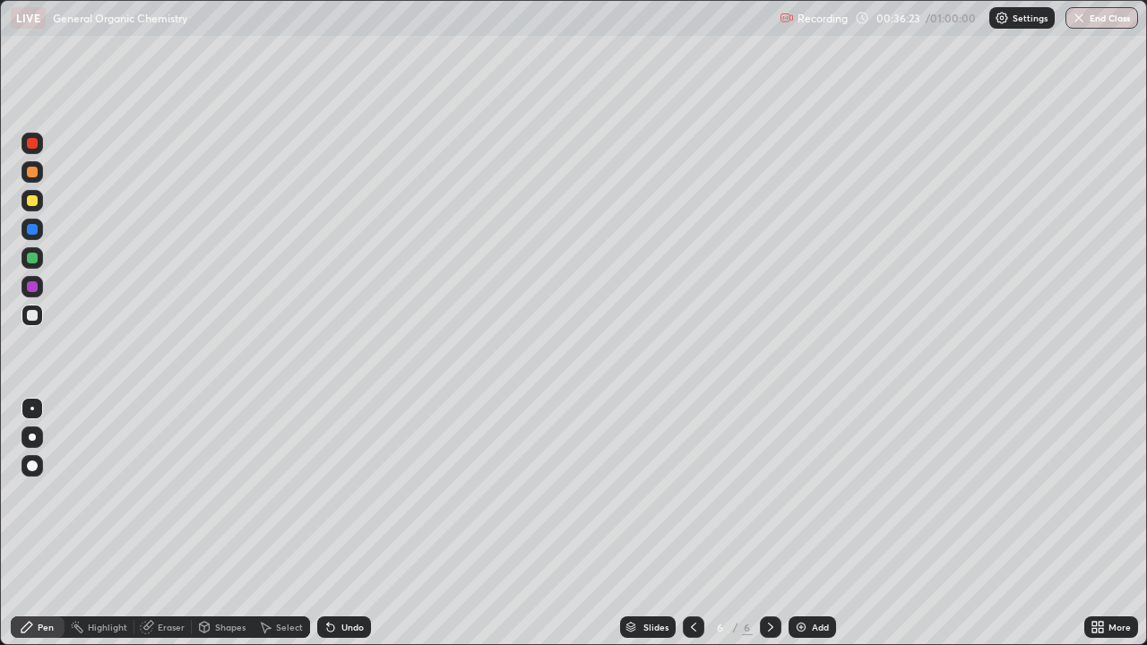
click at [32, 202] on div at bounding box center [32, 200] width 11 height 11
click at [33, 315] on div at bounding box center [32, 315] width 11 height 11
click at [164, 523] on div "Eraser" at bounding box center [171, 627] width 27 height 9
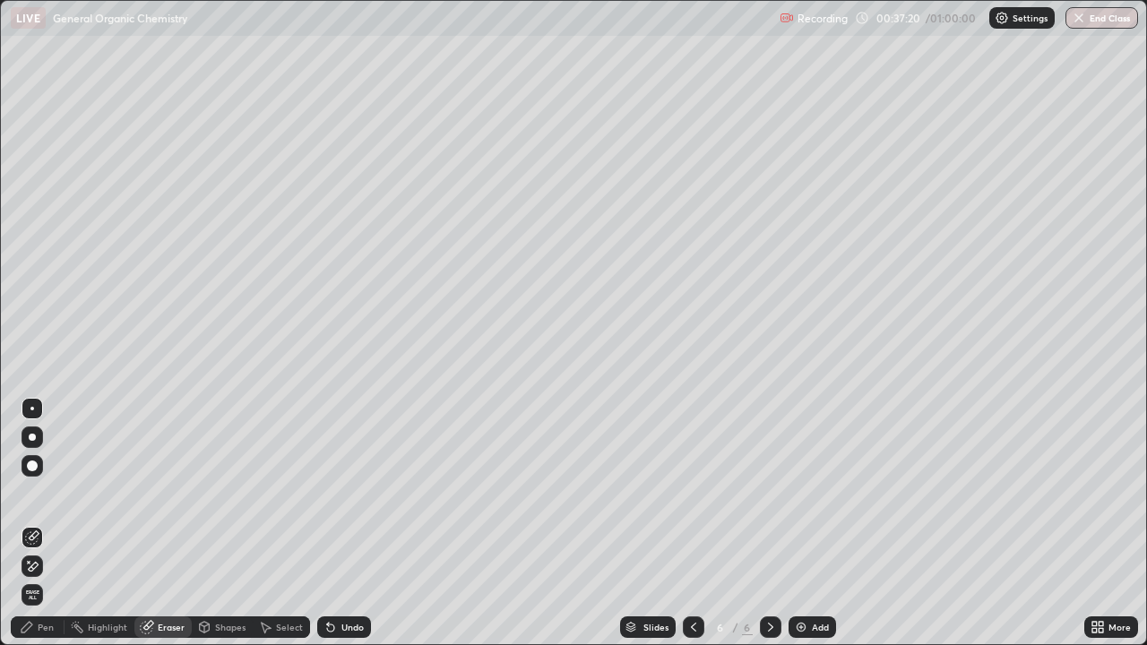
click at [50, 523] on div "Pen" at bounding box center [46, 627] width 16 height 9
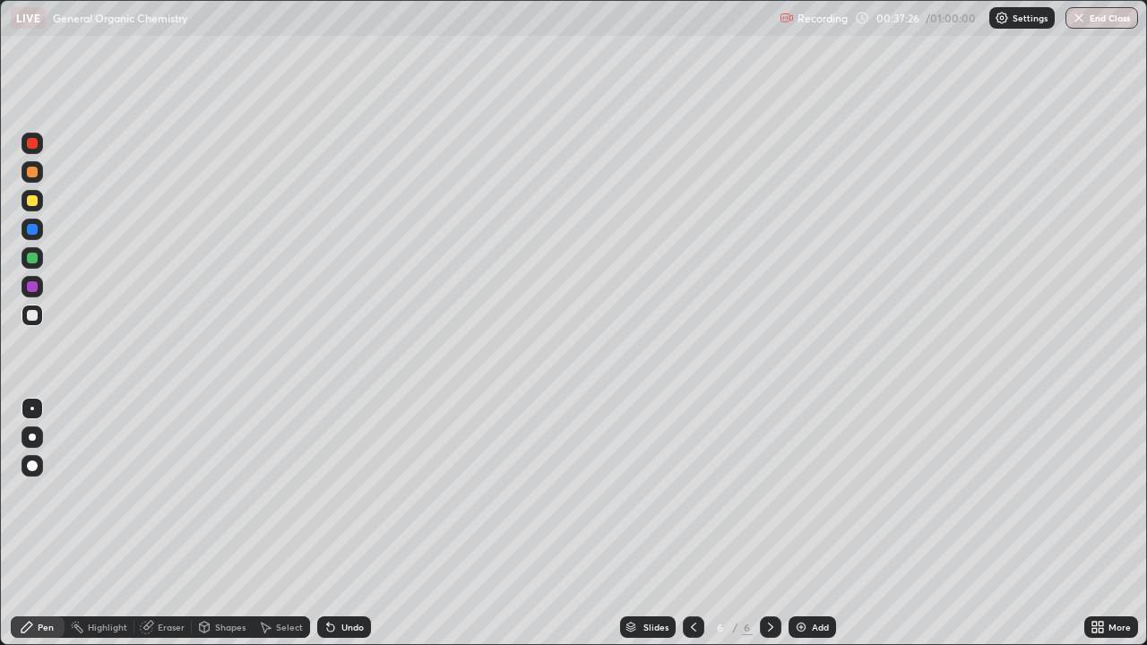
click at [32, 202] on div at bounding box center [32, 200] width 11 height 11
click at [806, 523] on img at bounding box center [801, 627] width 14 height 14
click at [35, 203] on div at bounding box center [32, 200] width 11 height 11
click at [36, 314] on div at bounding box center [32, 315] width 11 height 11
click at [36, 200] on div at bounding box center [32, 200] width 11 height 11
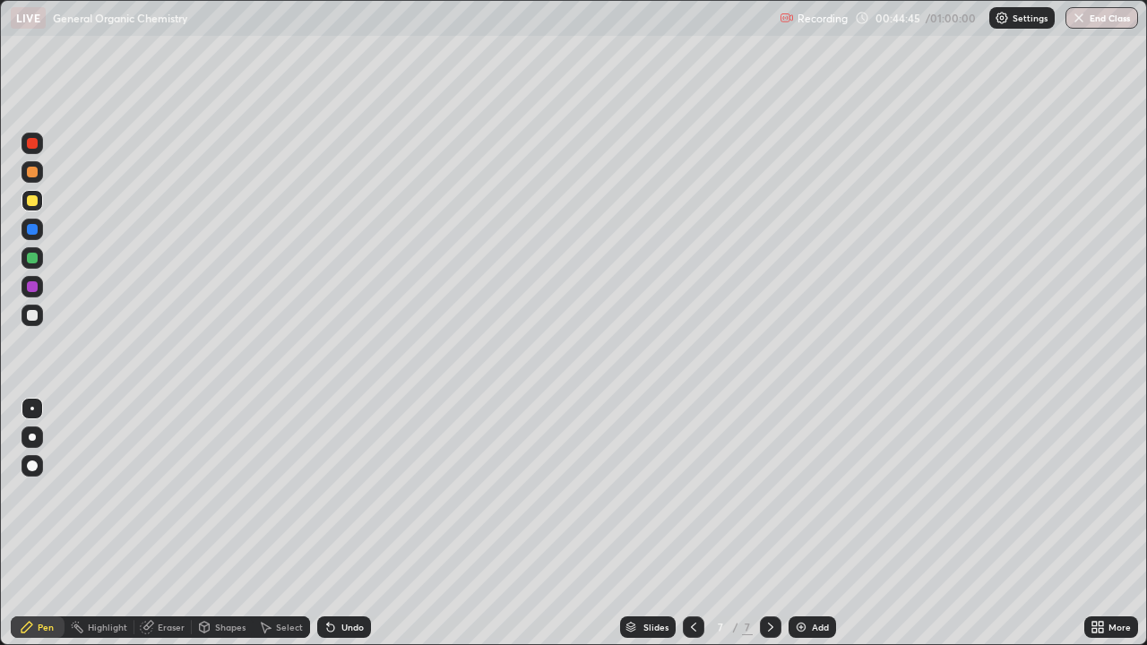
click at [36, 316] on div at bounding box center [32, 315] width 11 height 11
click at [30, 202] on div at bounding box center [32, 200] width 11 height 11
click at [39, 316] on div at bounding box center [33, 316] width 22 height 22
click at [22, 202] on div at bounding box center [33, 201] width 22 height 22
click at [34, 323] on div at bounding box center [33, 316] width 22 height 22
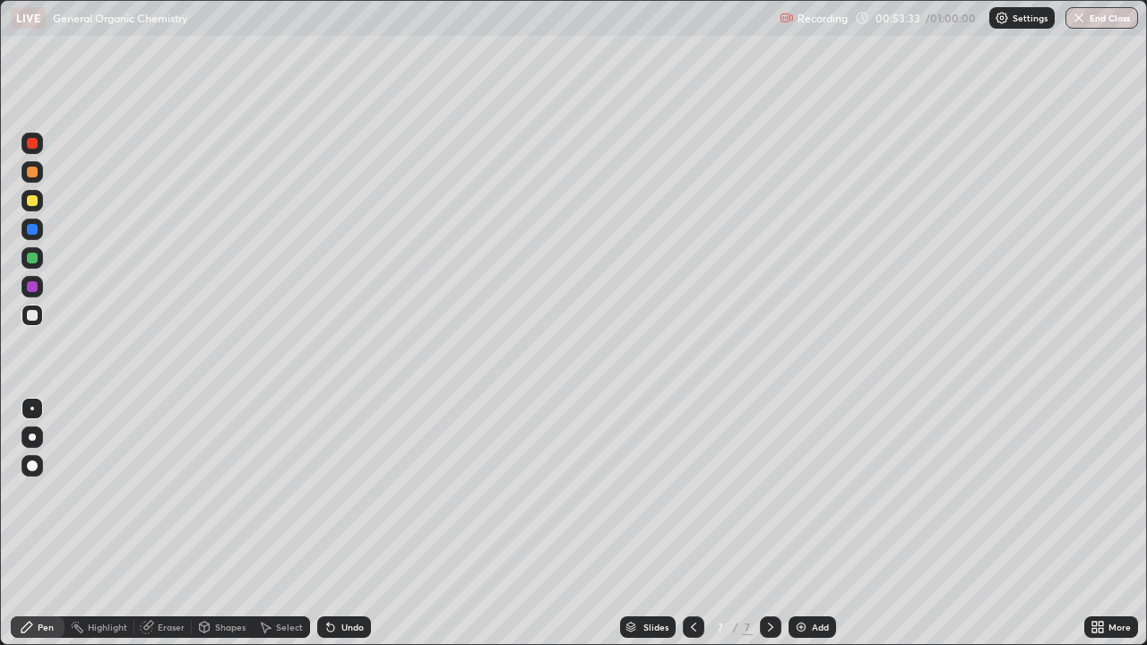
click at [163, 523] on div "Eraser" at bounding box center [171, 627] width 27 height 9
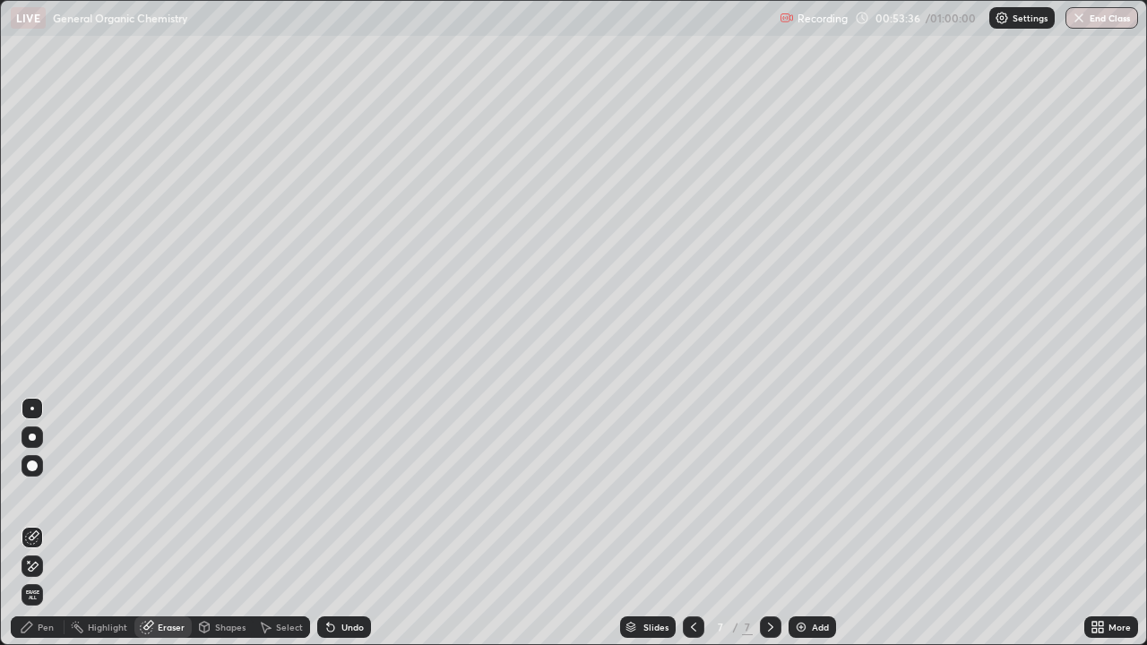
click at [29, 465] on div at bounding box center [32, 466] width 11 height 11
click at [43, 523] on div "Pen" at bounding box center [46, 627] width 16 height 9
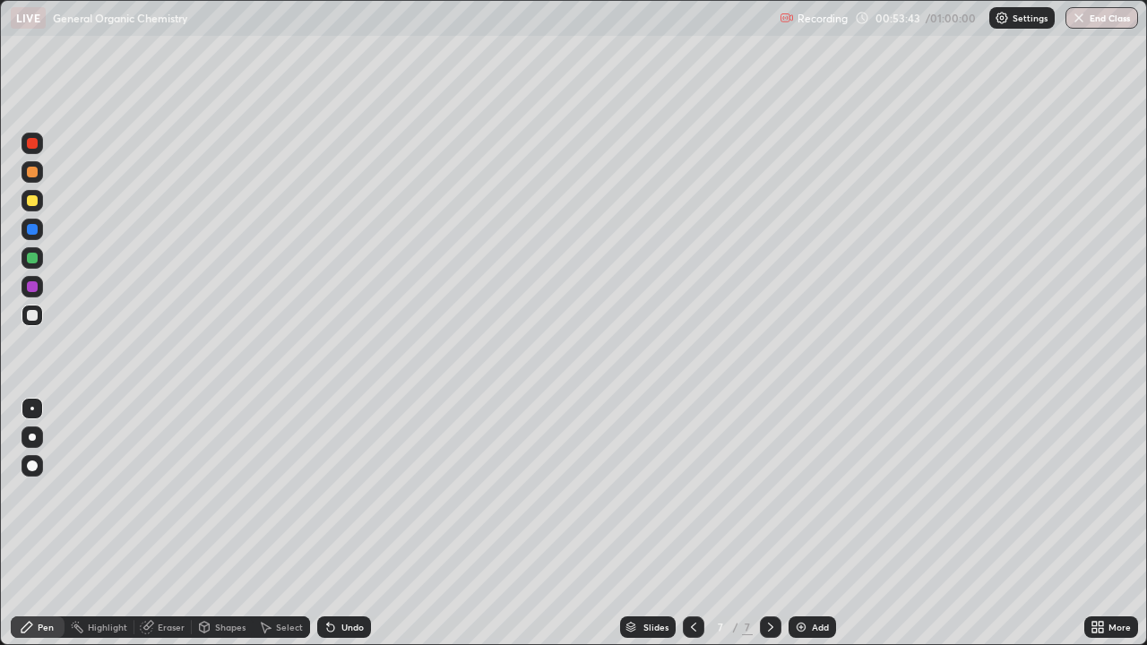
click at [35, 211] on div at bounding box center [33, 201] width 22 height 22
click at [41, 313] on div at bounding box center [33, 316] width 22 height 22
click at [164, 523] on div "Eraser" at bounding box center [171, 627] width 27 height 9
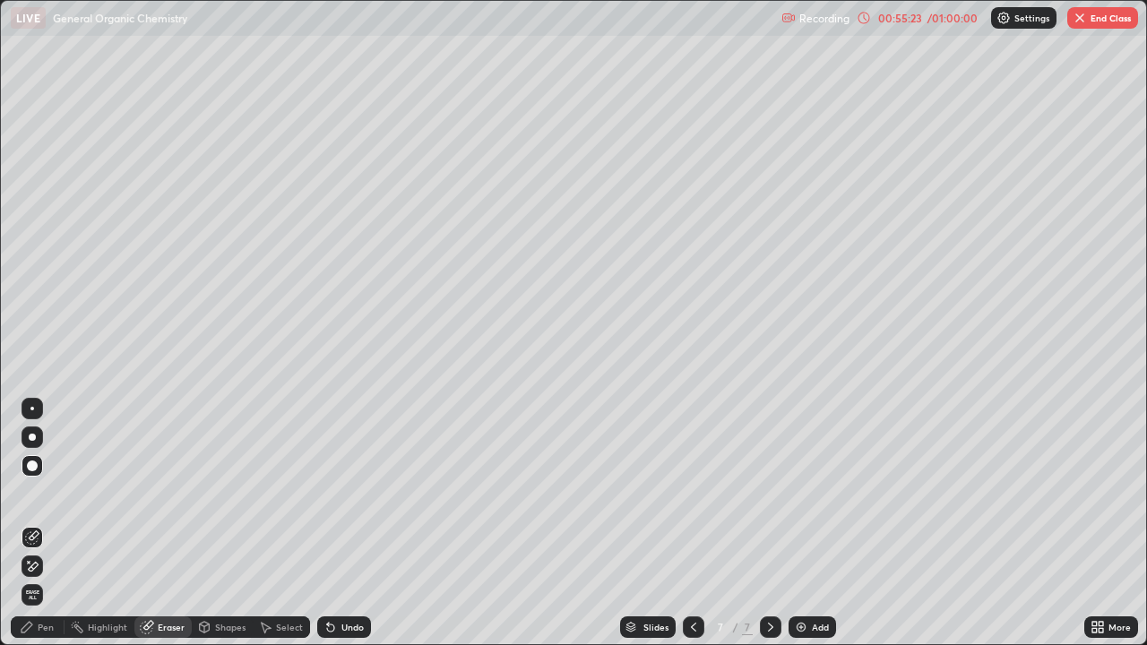
click at [99, 523] on div "Highlight" at bounding box center [107, 627] width 39 height 9
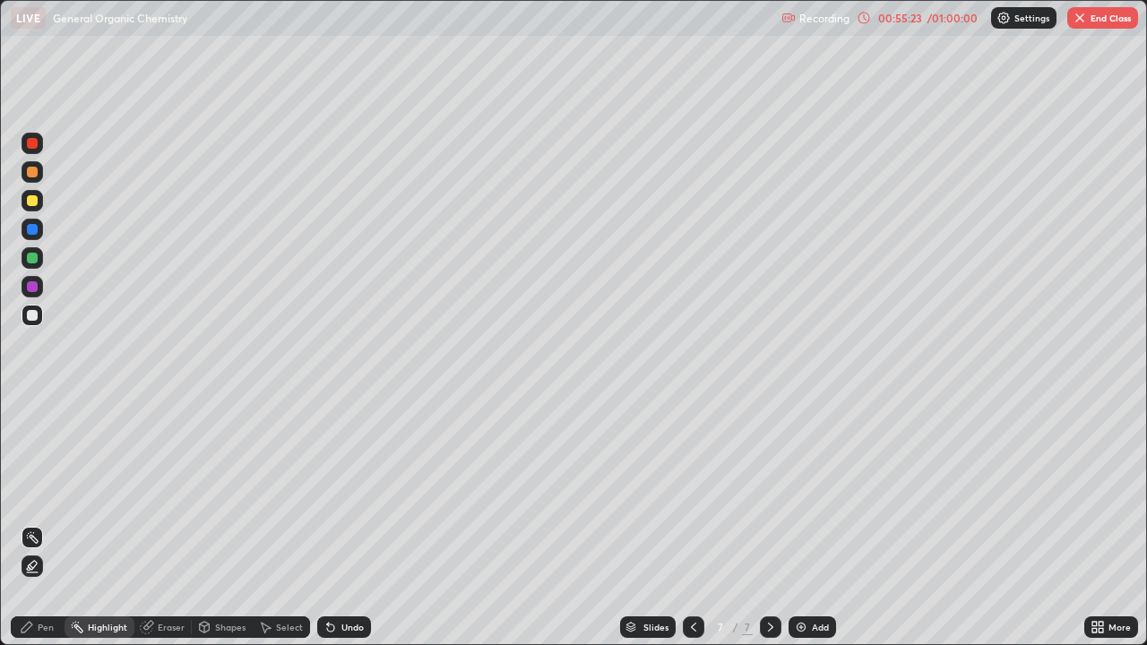
click at [39, 523] on div "Pen" at bounding box center [46, 627] width 16 height 9
click at [225, 523] on div "Shapes" at bounding box center [230, 627] width 30 height 9
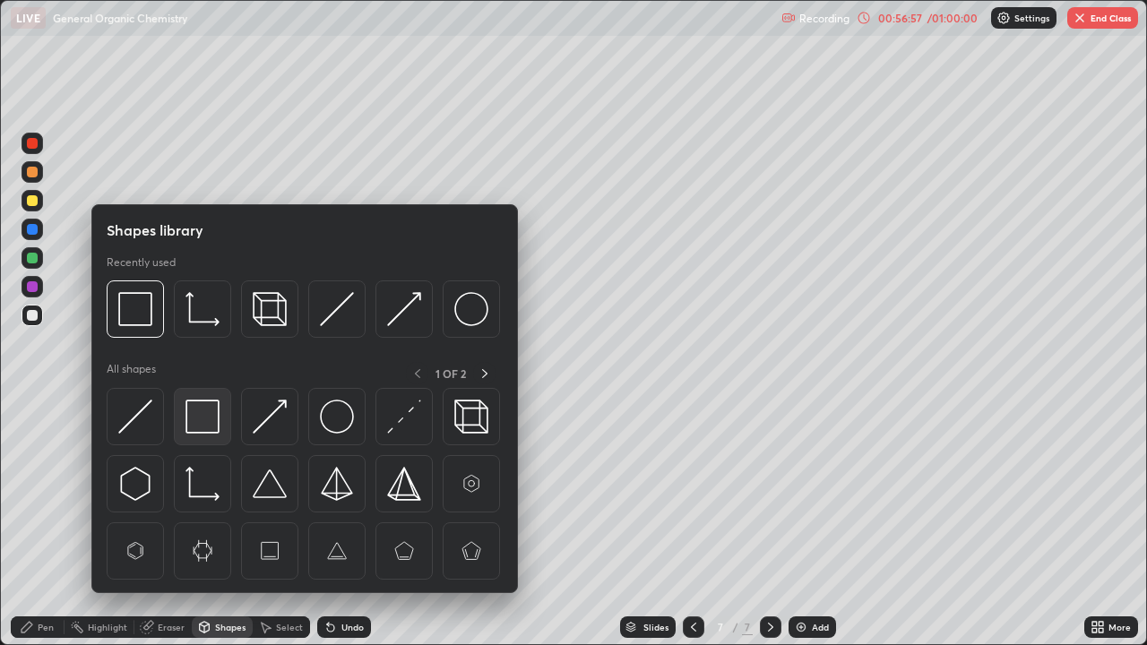
click at [197, 419] on img at bounding box center [203, 417] width 34 height 34
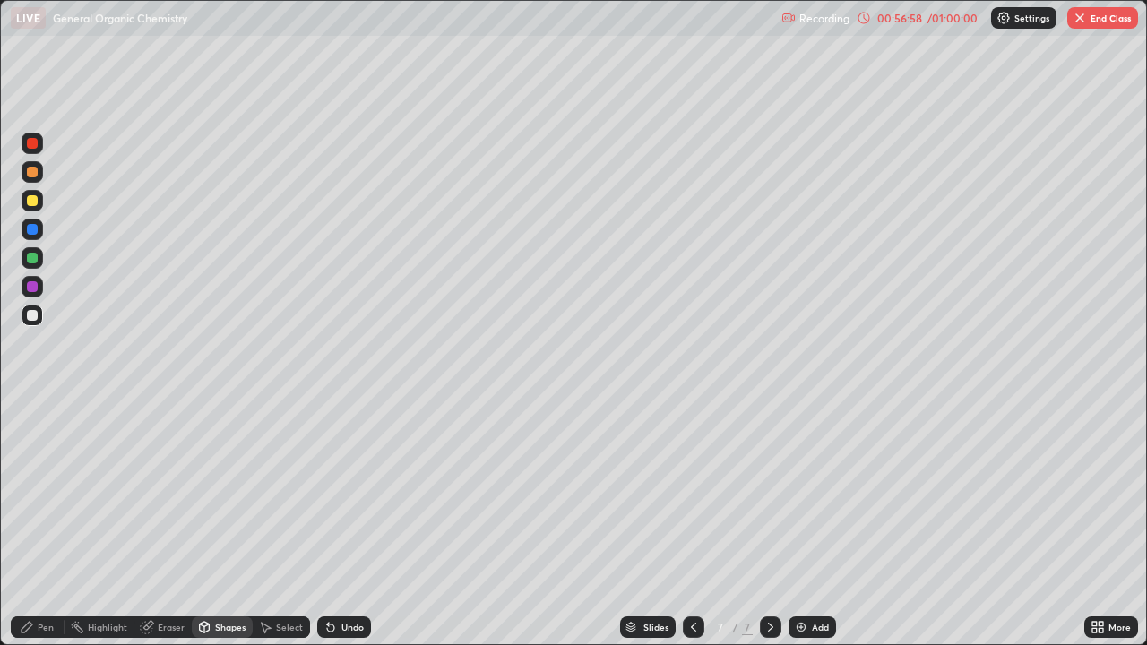
click at [33, 202] on div at bounding box center [32, 200] width 11 height 11
click at [802, 523] on img at bounding box center [801, 627] width 14 height 14
click at [30, 203] on div at bounding box center [32, 200] width 11 height 11
click at [346, 523] on div "Undo" at bounding box center [352, 627] width 22 height 9
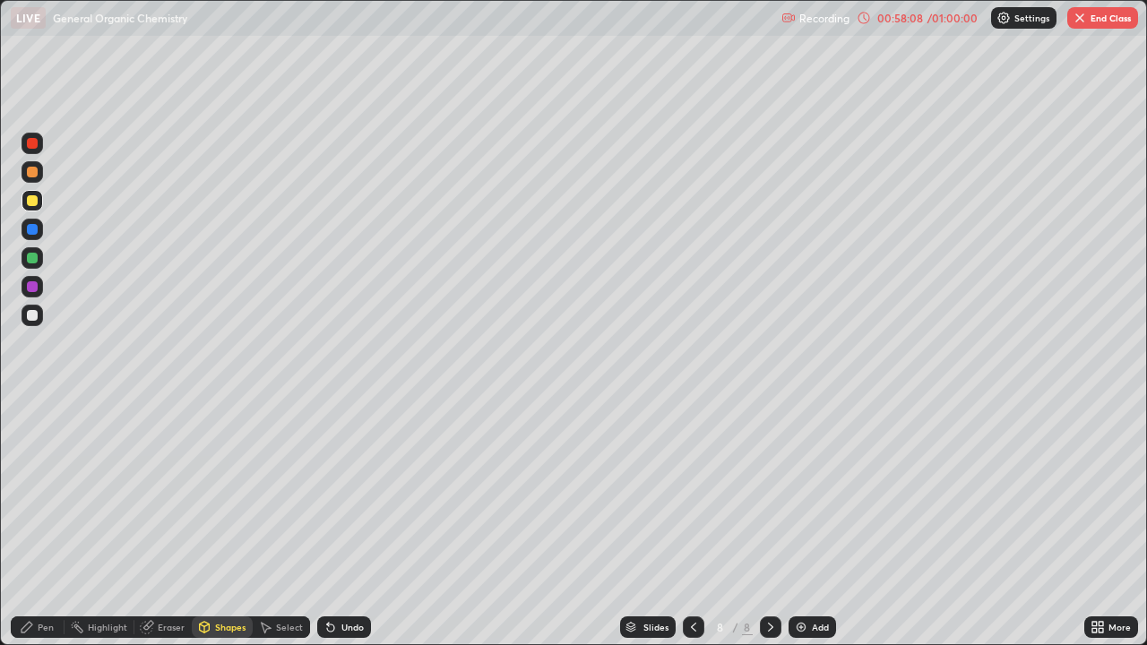
click at [46, 523] on div "Pen" at bounding box center [38, 628] width 54 height 22
click at [33, 315] on div at bounding box center [32, 315] width 11 height 11
click at [220, 523] on div "Shapes" at bounding box center [230, 627] width 30 height 9
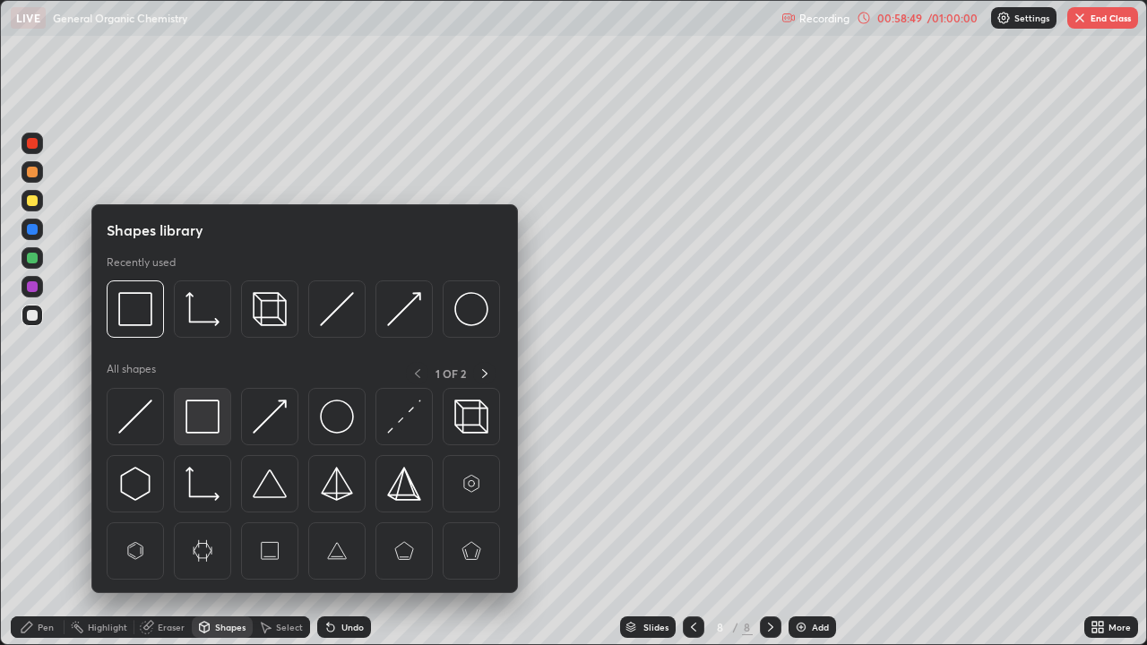
click at [200, 412] on img at bounding box center [203, 417] width 34 height 34
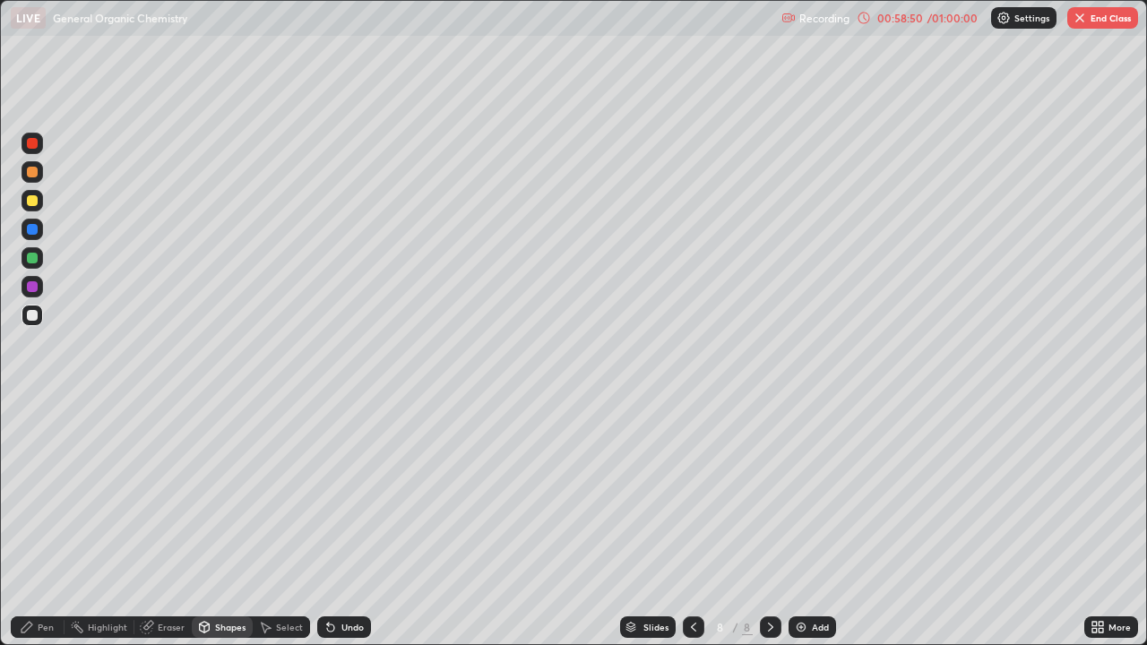
click at [35, 203] on div at bounding box center [32, 200] width 11 height 11
click at [153, 523] on div "Eraser" at bounding box center [162, 628] width 57 height 22
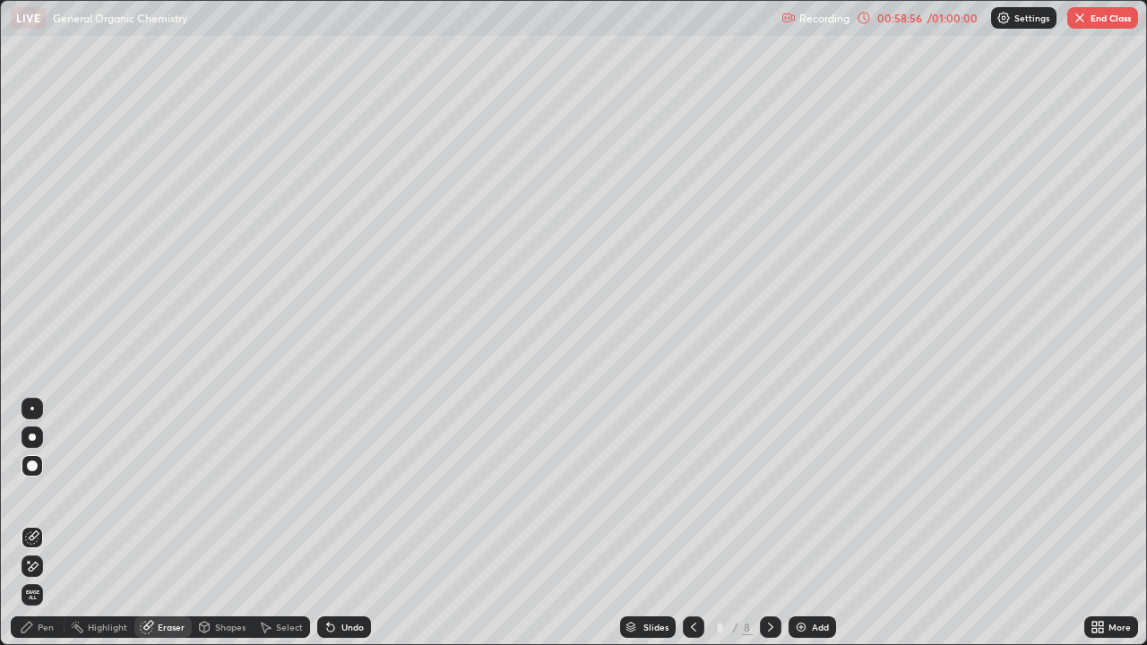
click at [32, 408] on div at bounding box center [32, 409] width 4 height 4
click at [43, 523] on div "Pen" at bounding box center [38, 628] width 54 height 22
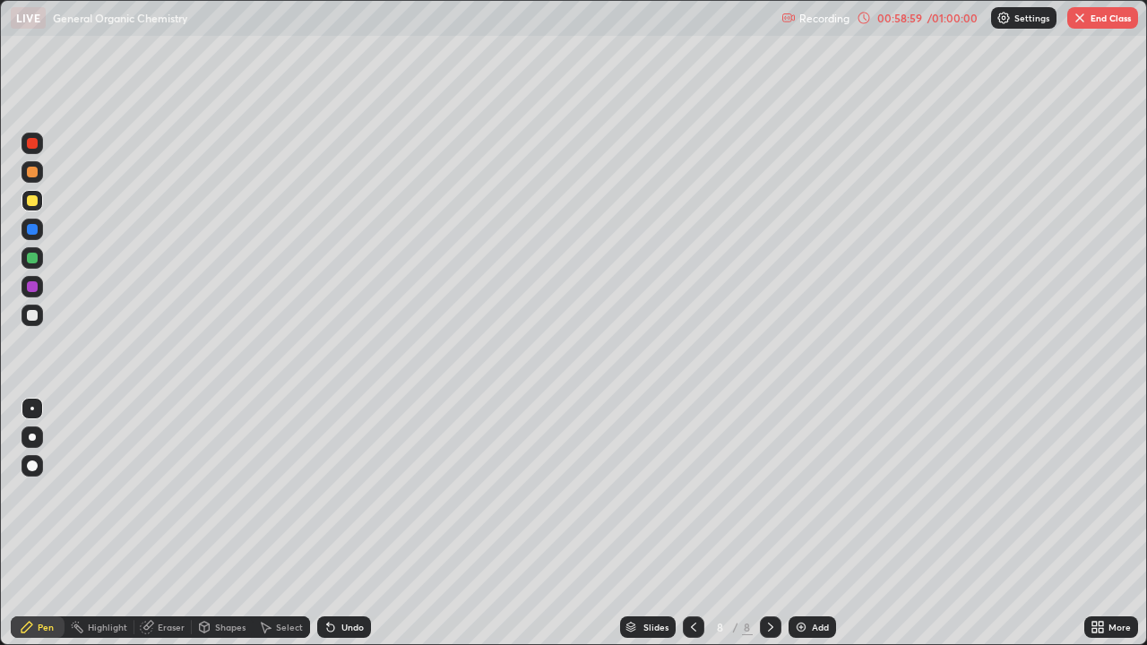
click at [28, 317] on div at bounding box center [32, 315] width 11 height 11
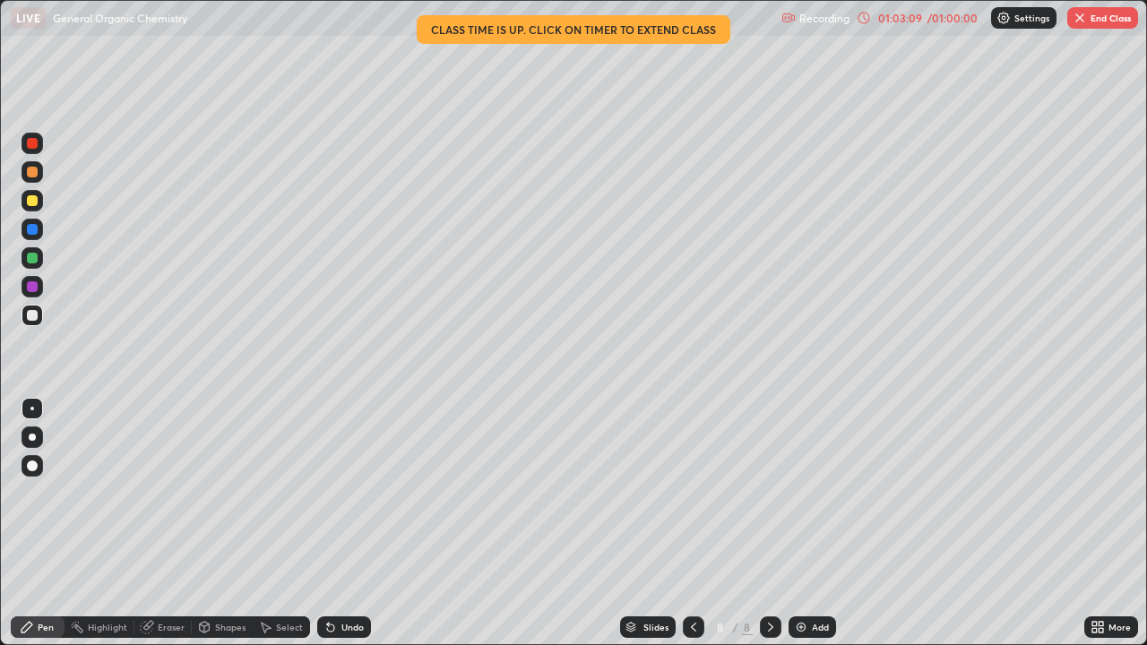
click at [1085, 16] on img "button" at bounding box center [1080, 18] width 14 height 14
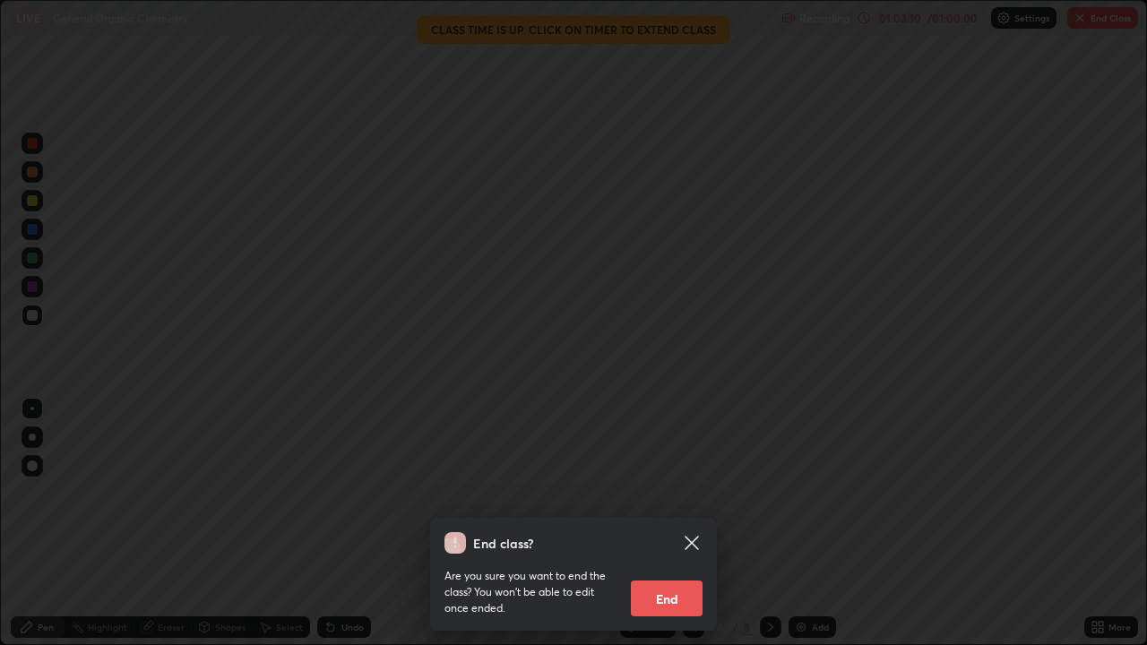
click at [669, 523] on button "End" at bounding box center [667, 599] width 72 height 36
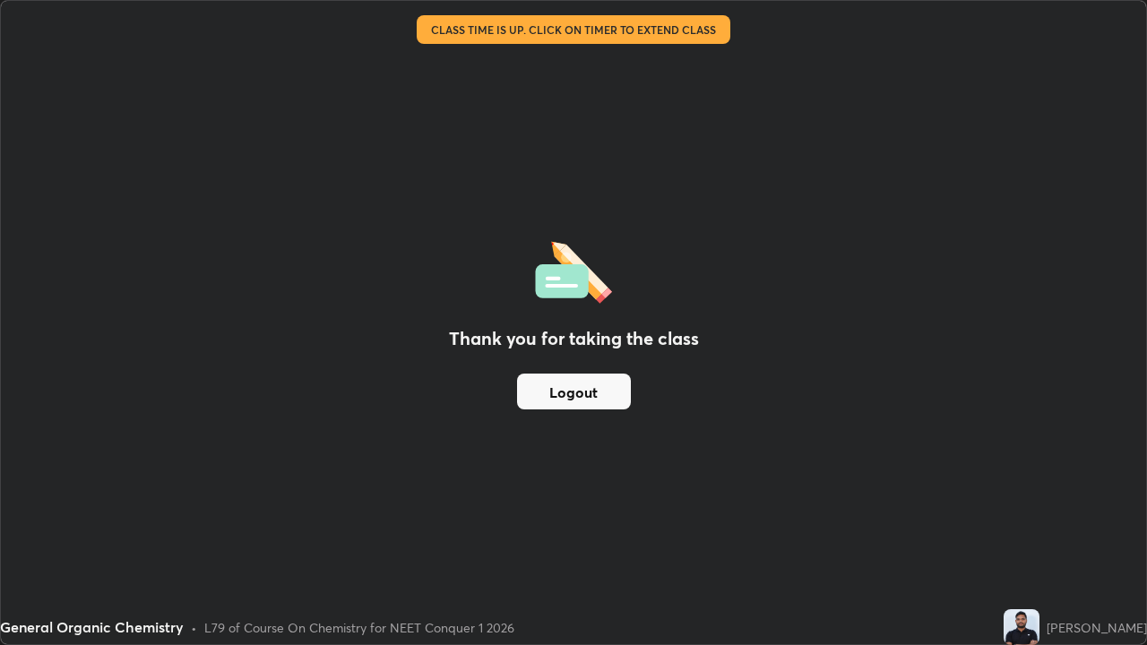
click at [592, 390] on button "Logout" at bounding box center [574, 392] width 114 height 36
